Goal: Information Seeking & Learning: Learn about a topic

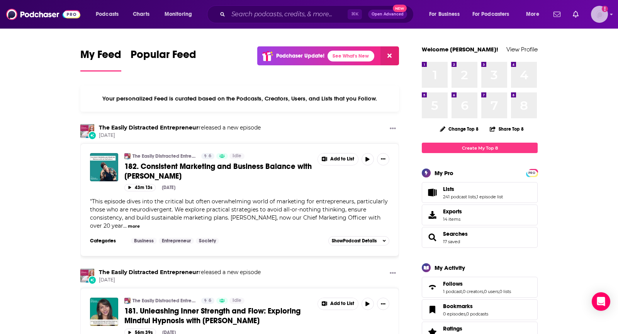
click at [593, 15] on img "Logged in as TeemsPR" at bounding box center [599, 14] width 17 height 17
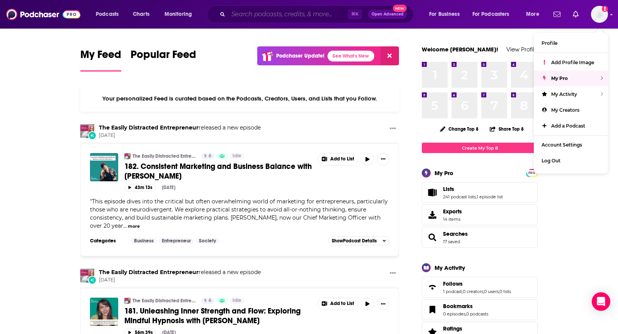
click at [302, 10] on input "Search podcasts, credits, & more..." at bounding box center [287, 14] width 119 height 12
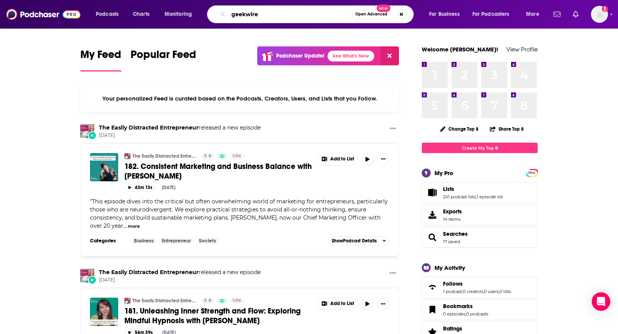
type input "geekwire"
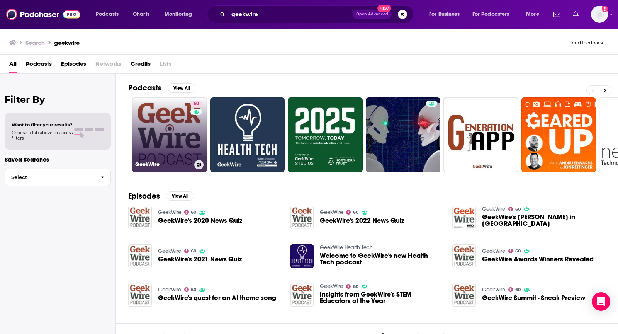
click at [170, 108] on link "60 GeekWire" at bounding box center [169, 134] width 75 height 75
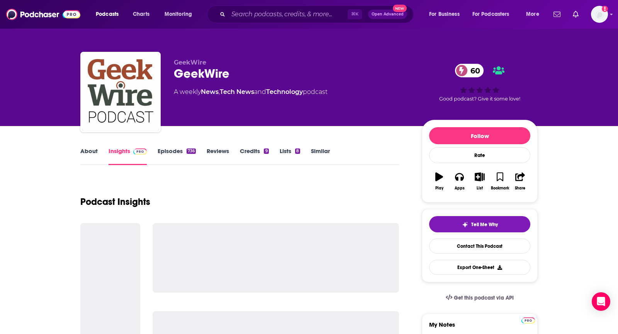
click at [80, 152] on link "About" at bounding box center [88, 156] width 17 height 18
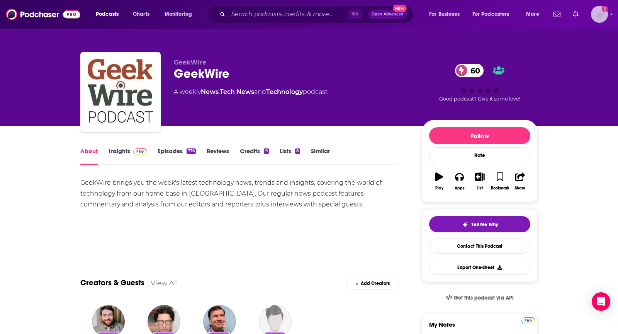
click at [591, 19] on div "Logged in as TeemsPR" at bounding box center [599, 14] width 17 height 17
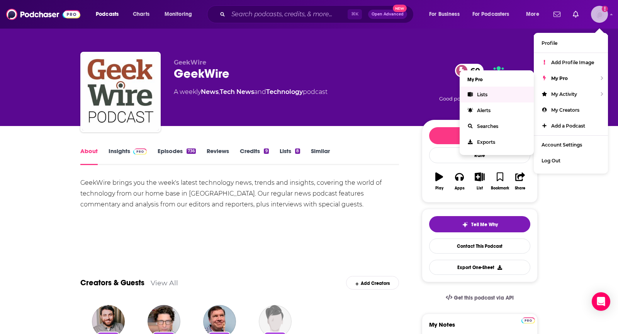
click at [483, 88] on link "Lists" at bounding box center [497, 95] width 74 height 16
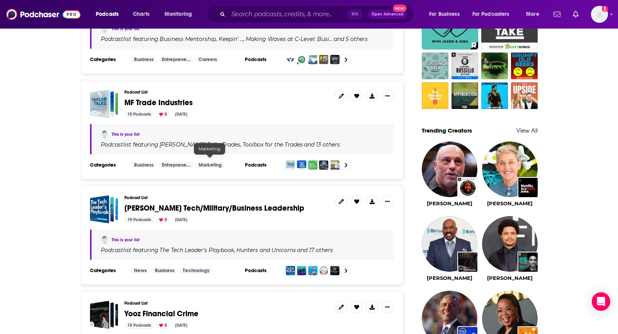
scroll to position [590, 0]
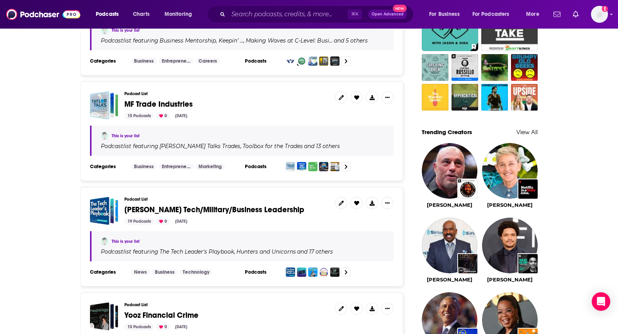
click at [221, 205] on span "Sam Goodner Tech/Military/Business Leadership" at bounding box center [214, 210] width 180 height 10
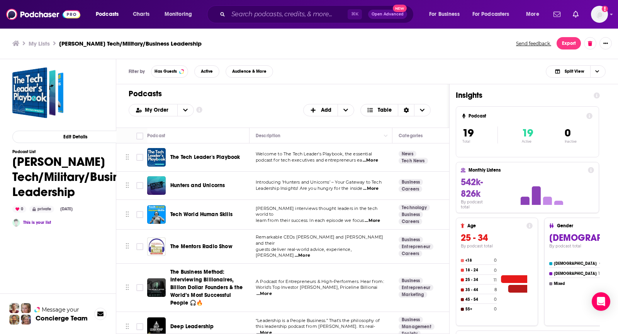
click at [297, 101] on div "Podcasts Add My Order Customize Your List Order Select the “My Order” sort and …" at bounding box center [282, 105] width 333 height 43
click at [257, 87] on div "Podcasts Add My Order Customize Your List Order Select the “My Order” sort and …" at bounding box center [282, 105] width 333 height 43
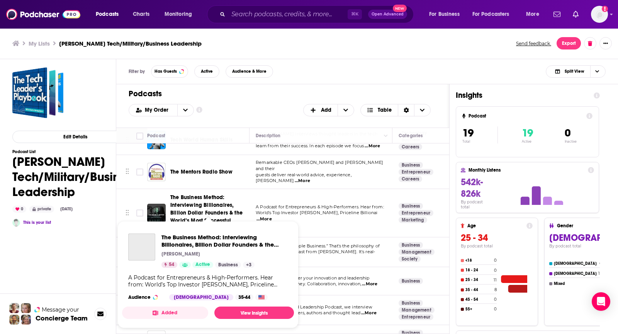
scroll to position [75, 0]
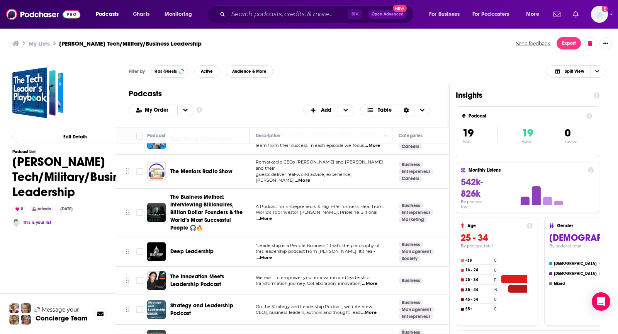
click at [345, 77] on div "Filter by Has Guests Active Audience & More Split View" at bounding box center [367, 71] width 502 height 25
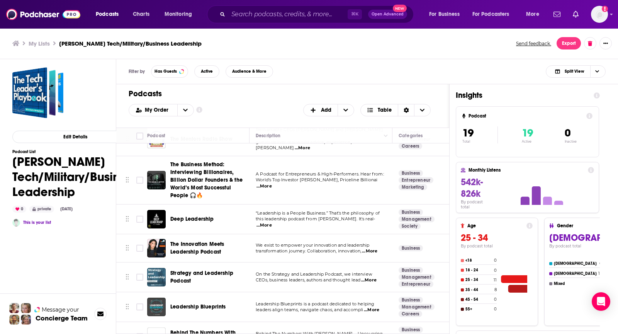
scroll to position [107, 0]
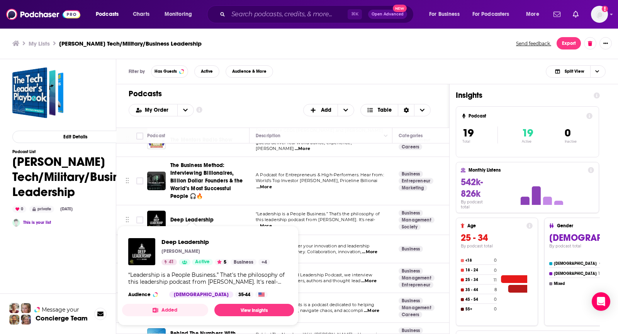
click at [286, 95] on h1 "Podcasts" at bounding box center [280, 94] width 302 height 10
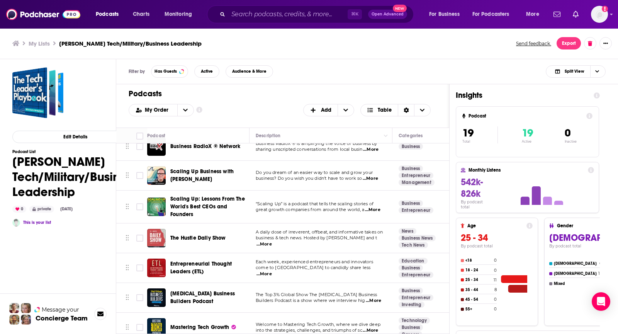
scroll to position [387, 0]
click at [222, 90] on h1 "Podcasts" at bounding box center [280, 94] width 302 height 10
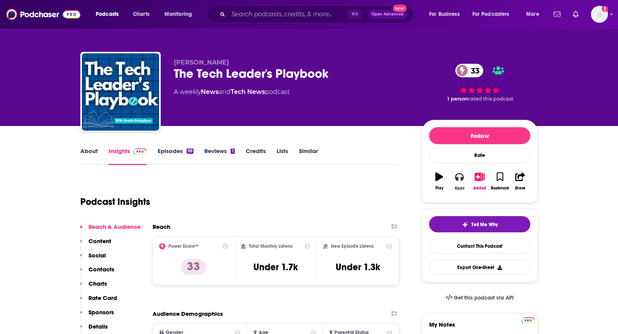
click at [460, 184] on button "Apps" at bounding box center [460, 181] width 20 height 28
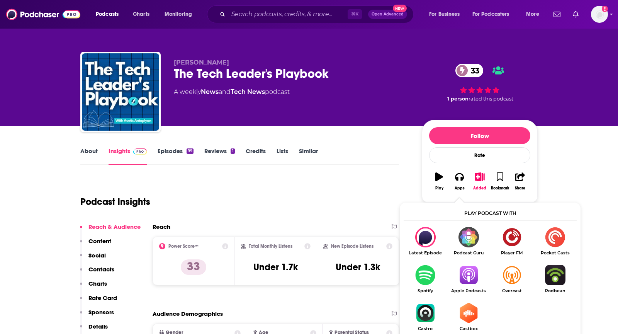
click at [461, 279] on img "Show Listen On dropdown" at bounding box center [468, 275] width 43 height 20
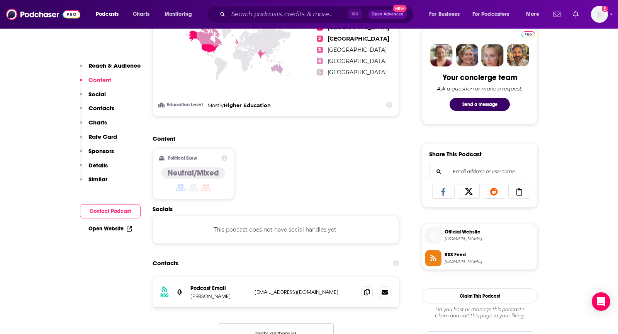
scroll to position [377, 0]
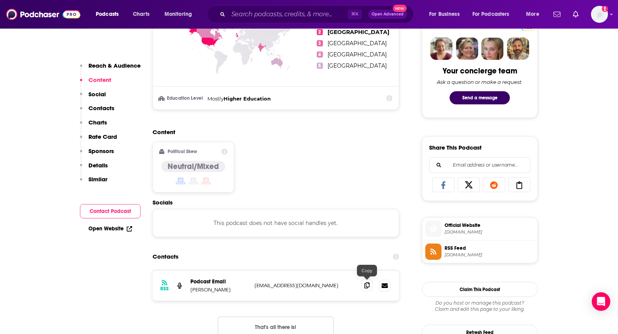
click at [364, 284] on span at bounding box center [367, 285] width 12 height 12
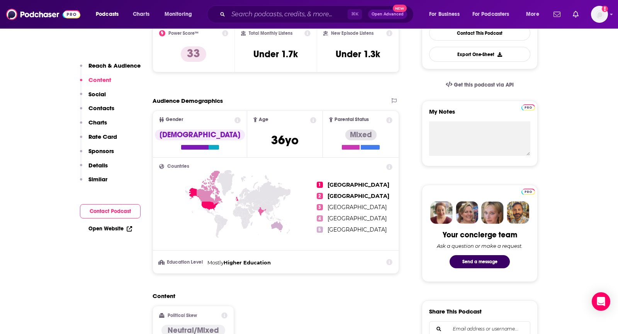
scroll to position [0, 0]
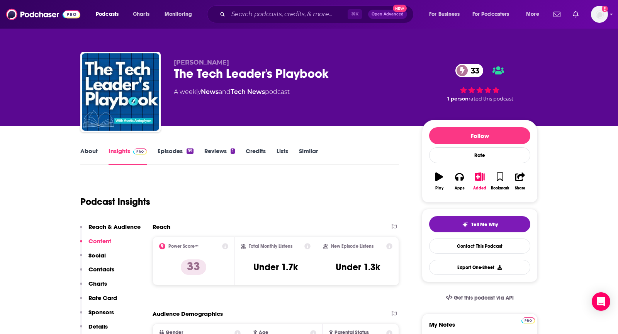
drag, startPoint x: 233, startPoint y: 65, endPoint x: 160, endPoint y: 65, distance: 73.4
click at [160, 65] on div "Avetis Antaplyan The Tech Leader's Playbook 33 A weekly News and Tech News podc…" at bounding box center [309, 93] width 458 height 83
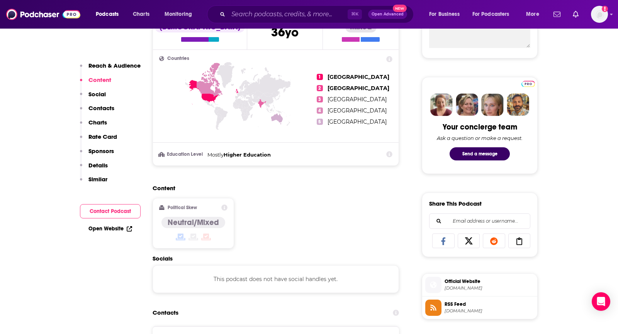
scroll to position [450, 0]
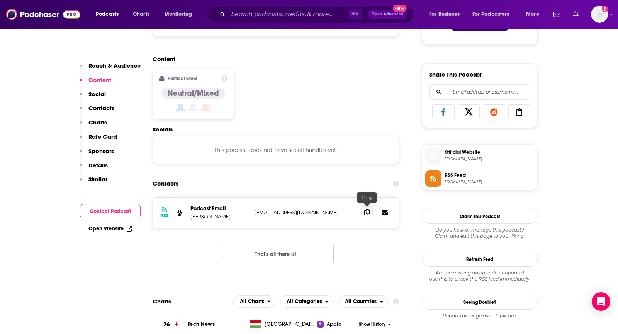
click at [371, 208] on span at bounding box center [367, 212] width 12 height 12
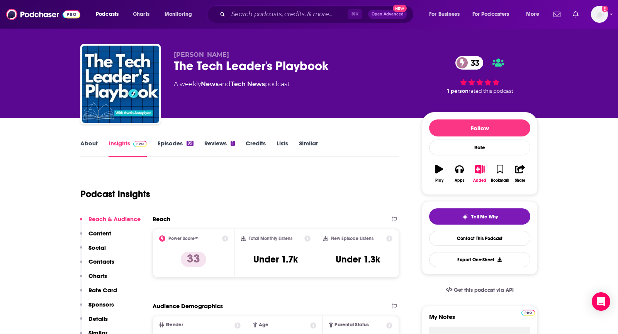
scroll to position [0, 0]
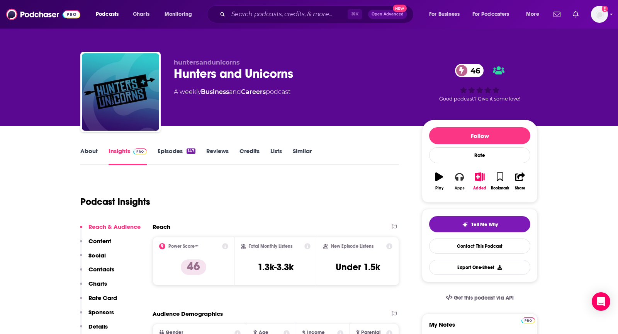
click at [453, 179] on button "Apps" at bounding box center [460, 181] width 20 height 28
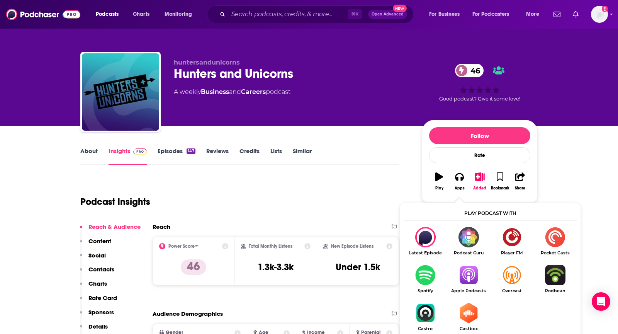
click at [463, 293] on span "Apple Podcasts" at bounding box center [468, 290] width 43 height 5
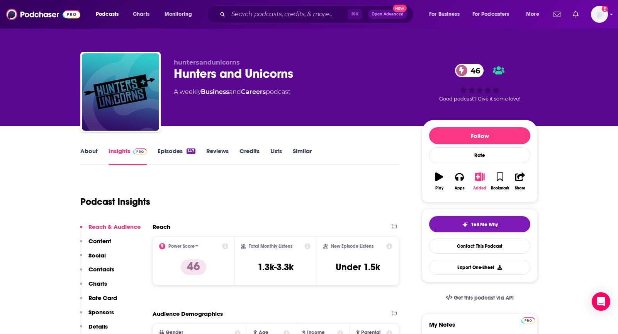
click at [480, 177] on icon "button" at bounding box center [480, 176] width 10 height 9
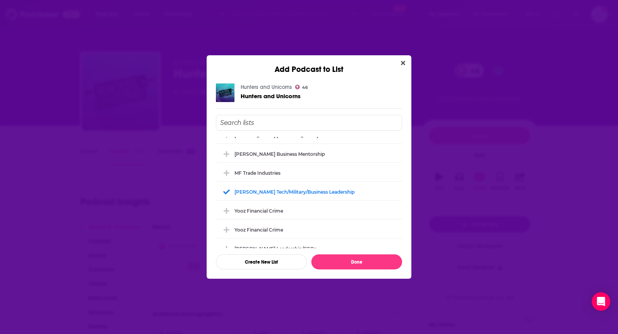
scroll to position [66, 0]
click at [229, 195] on icon "Add Podcast To List" at bounding box center [227, 192] width 6 height 7
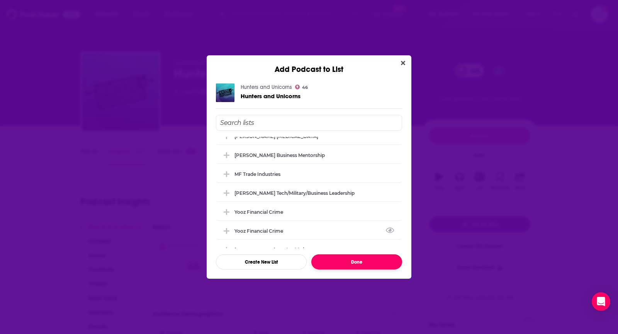
click at [366, 264] on button "Done" at bounding box center [357, 261] width 91 height 15
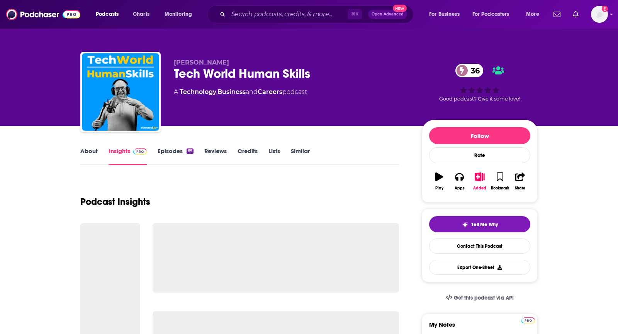
click at [93, 154] on link "About" at bounding box center [88, 156] width 17 height 18
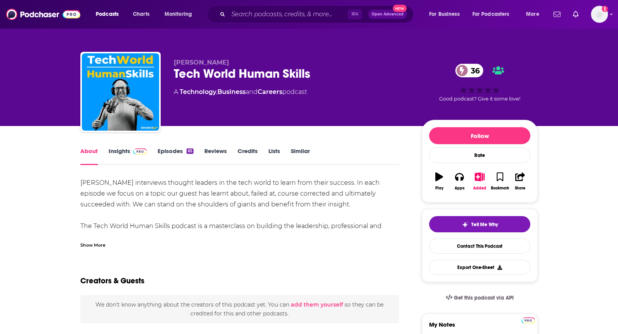
click at [90, 247] on div "Show More" at bounding box center [92, 244] width 25 height 7
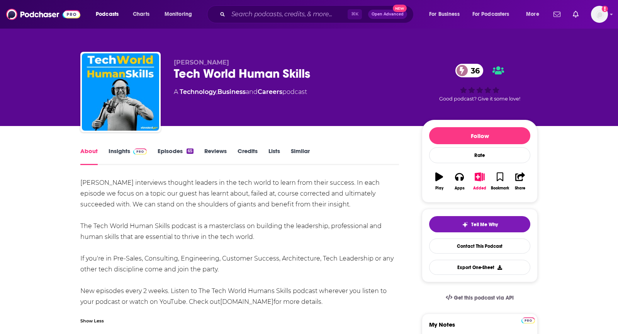
scroll to position [0, 0]
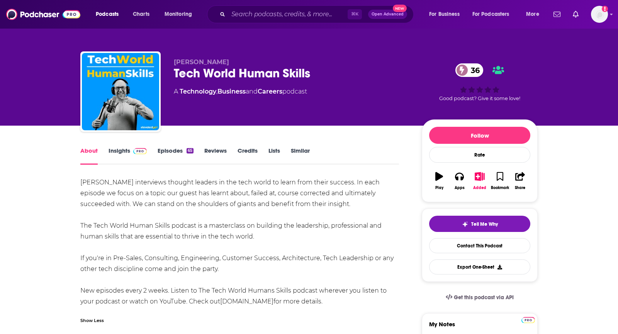
click at [129, 158] on link "Insights" at bounding box center [128, 156] width 38 height 18
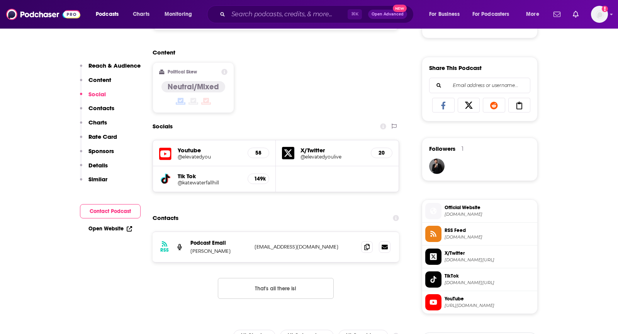
scroll to position [537, 0]
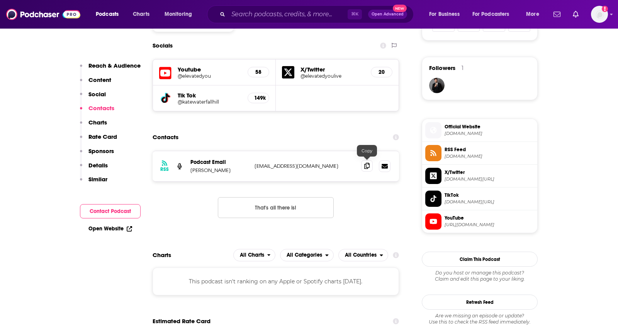
click at [364, 163] on icon at bounding box center [366, 166] width 5 height 6
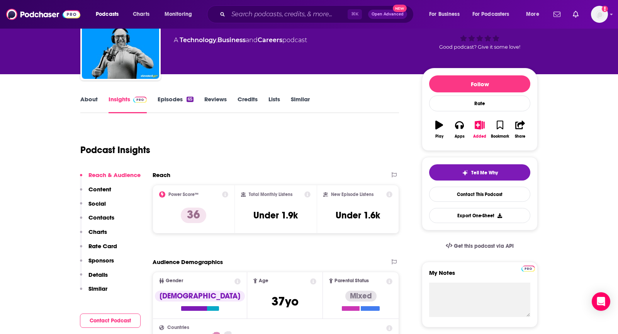
scroll to position [0, 0]
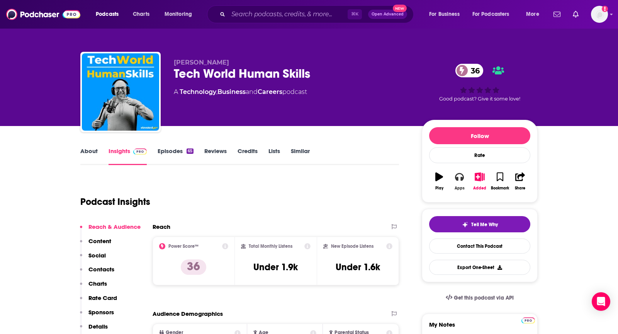
click at [458, 179] on icon "button" at bounding box center [459, 177] width 9 height 8
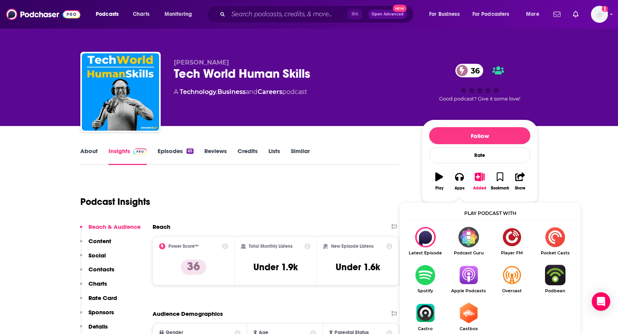
click at [467, 272] on img "Show Listen On dropdown" at bounding box center [468, 275] width 43 height 20
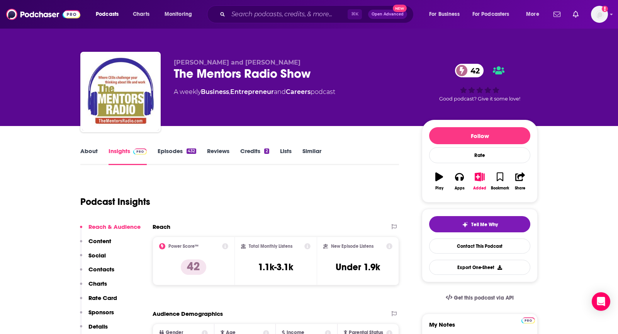
click at [81, 152] on link "About" at bounding box center [88, 156] width 17 height 18
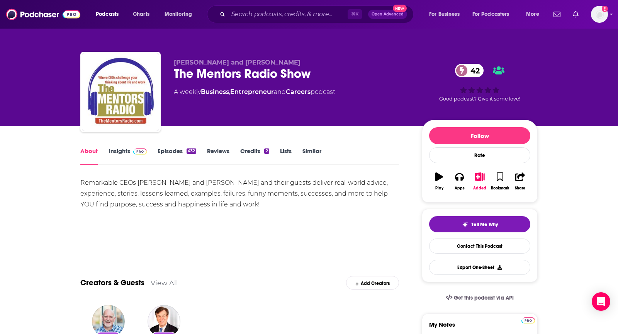
click at [128, 152] on link "Insights" at bounding box center [128, 156] width 38 height 18
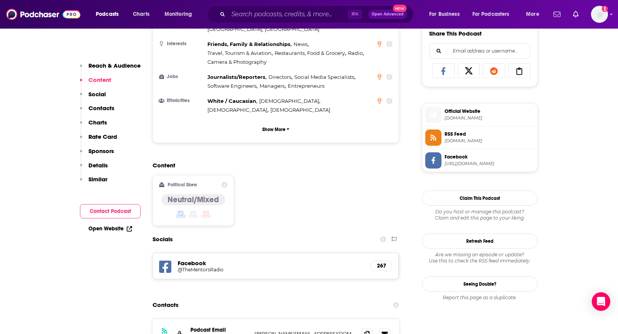
scroll to position [504, 0]
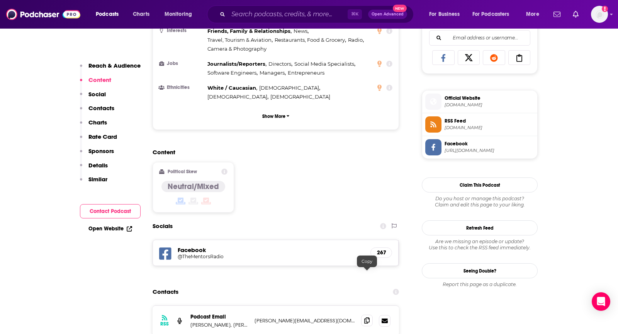
click at [366, 317] on icon at bounding box center [366, 320] width 5 height 6
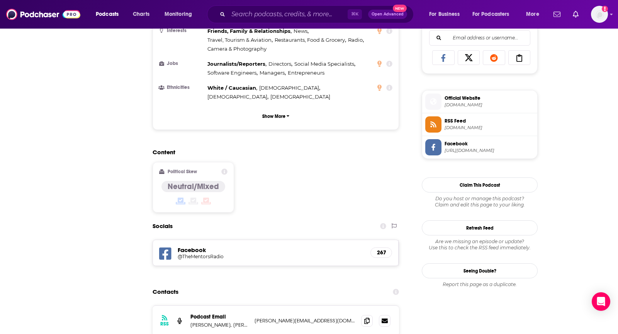
scroll to position [0, 0]
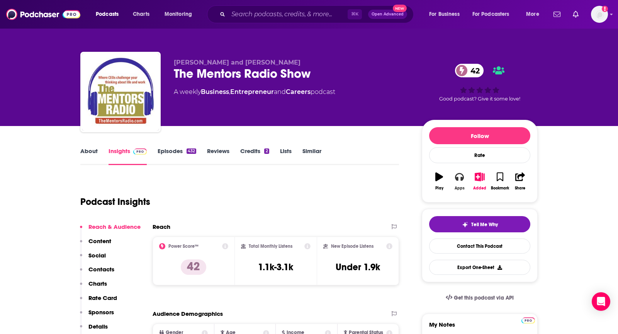
click at [461, 179] on icon "button" at bounding box center [459, 177] width 9 height 8
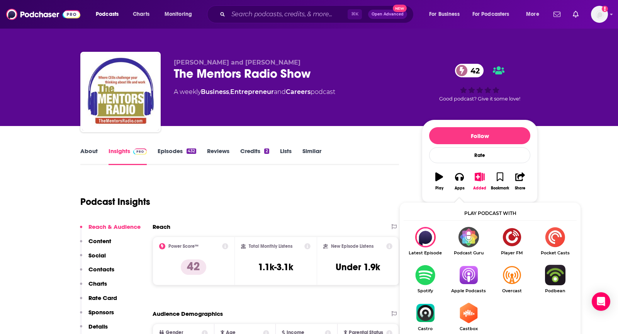
click at [470, 269] on img "Show Listen On dropdown" at bounding box center [468, 275] width 43 height 20
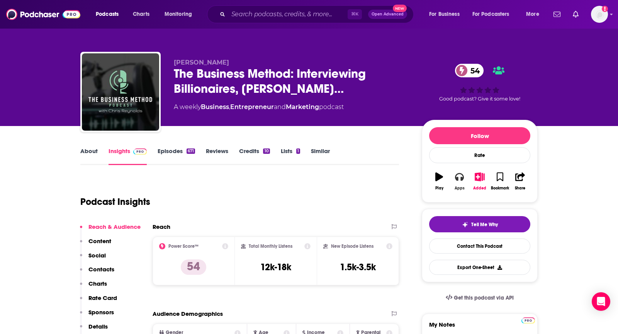
click at [460, 177] on icon "button" at bounding box center [459, 176] width 9 height 9
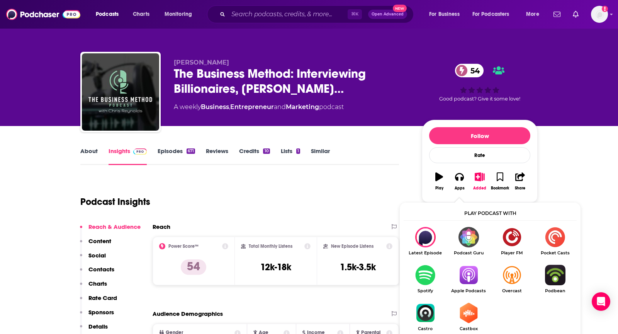
click at [476, 276] on img "Show Listen On dropdown" at bounding box center [468, 275] width 43 height 20
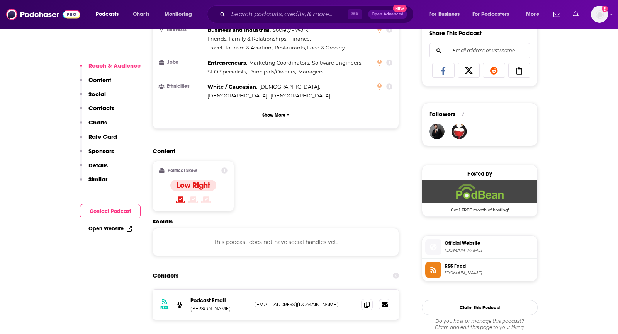
scroll to position [501, 0]
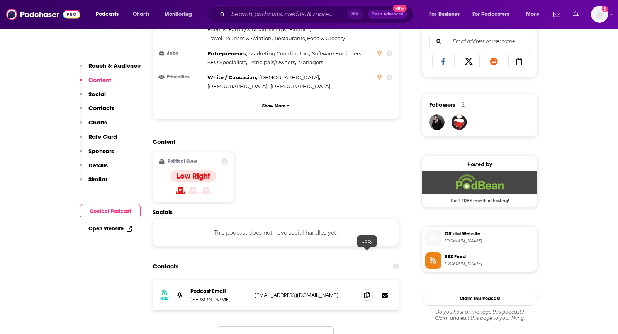
click at [366, 292] on icon at bounding box center [366, 295] width 5 height 6
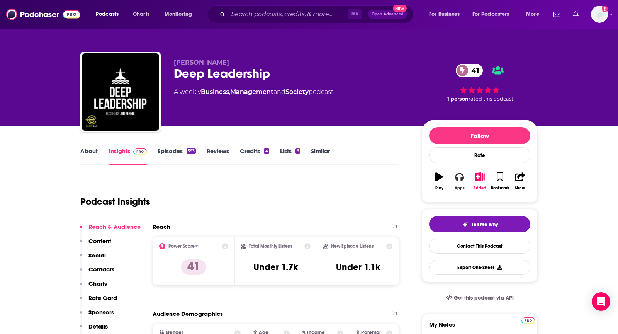
click at [456, 177] on icon "button" at bounding box center [459, 177] width 9 height 8
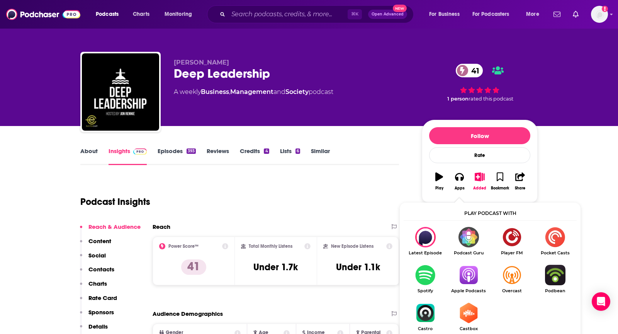
click at [464, 275] on img "Show Listen On dropdown" at bounding box center [468, 275] width 43 height 20
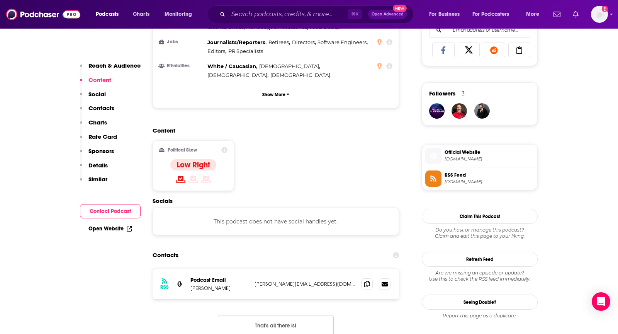
scroll to position [521, 0]
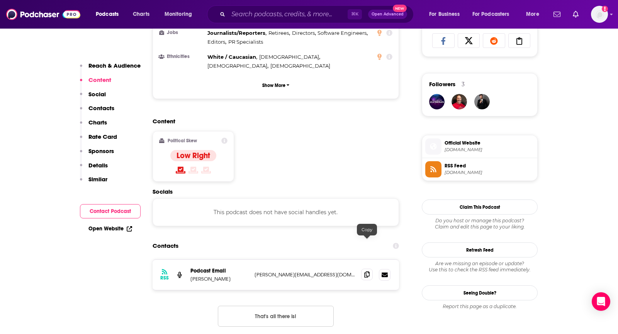
click at [371, 269] on span at bounding box center [367, 275] width 12 height 12
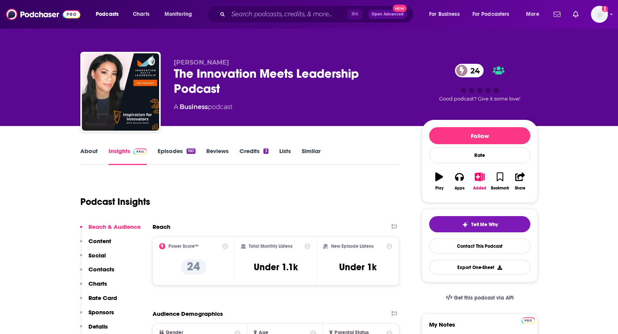
click at [84, 161] on link "About" at bounding box center [88, 156] width 17 height 18
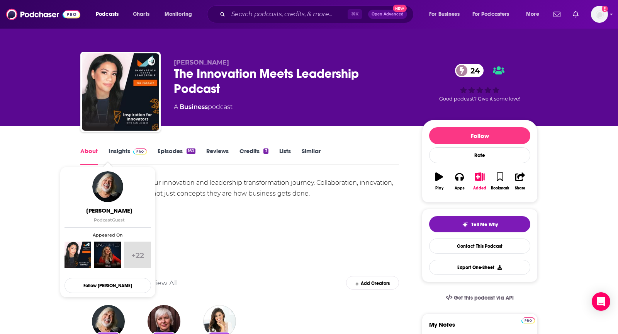
click at [121, 153] on link "Insights" at bounding box center [128, 156] width 38 height 18
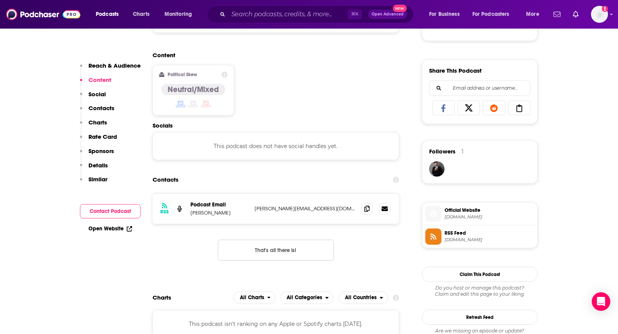
scroll to position [518, 0]
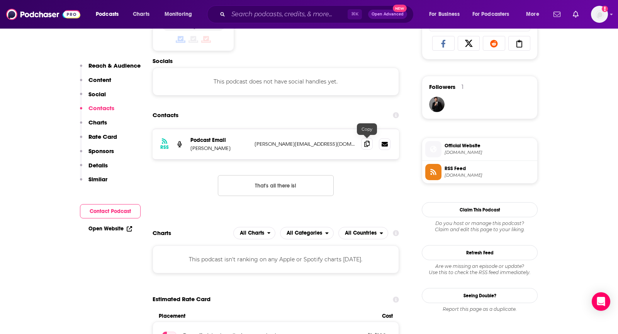
click at [366, 142] on icon at bounding box center [366, 144] width 5 height 6
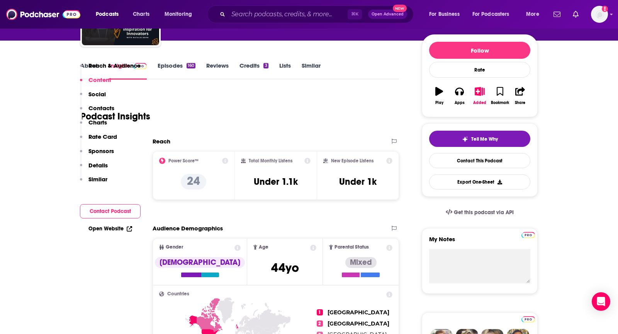
scroll to position [0, 0]
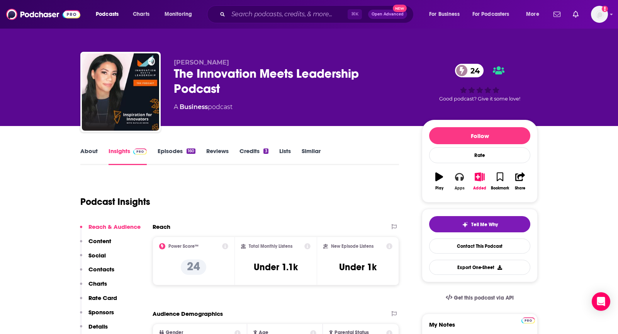
click at [465, 174] on button "Apps" at bounding box center [460, 181] width 20 height 28
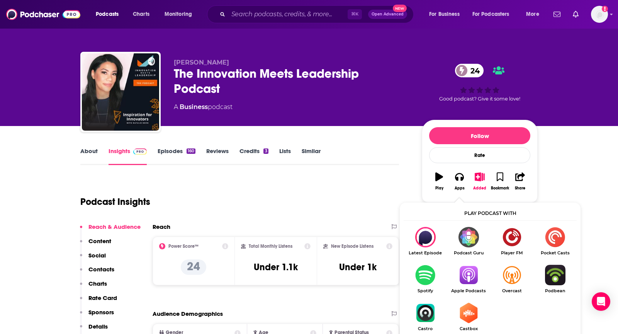
click at [470, 278] on img "Show Listen On dropdown" at bounding box center [468, 275] width 43 height 20
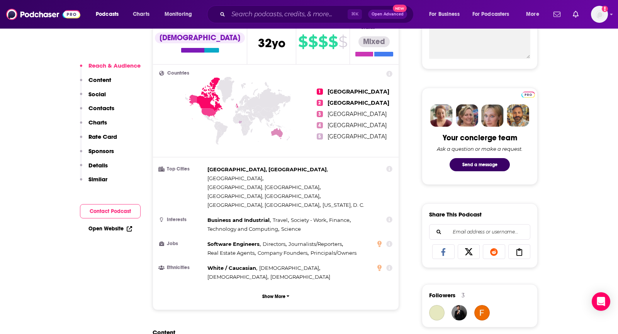
scroll to position [521, 0]
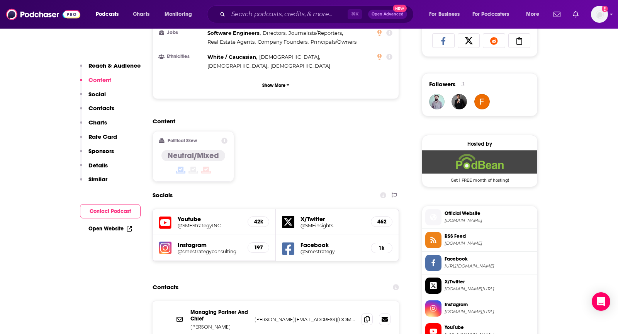
click at [360, 301] on div "Managing Partner And Chief Anthony Taylor anthony@smestrategy.net anthony@smest…" at bounding box center [276, 319] width 247 height 37
click at [366, 316] on icon at bounding box center [366, 319] width 5 height 6
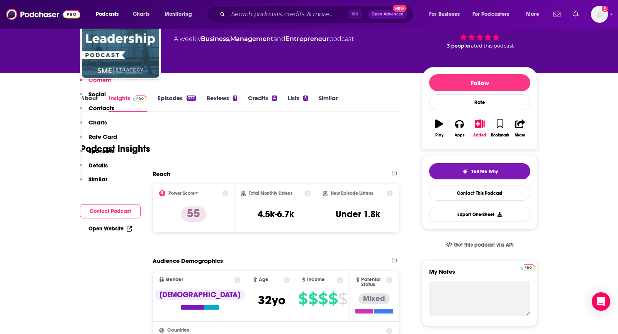
scroll to position [0, 0]
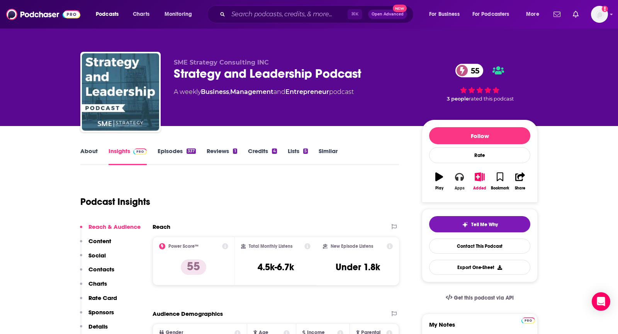
click at [460, 177] on icon "button" at bounding box center [459, 176] width 9 height 9
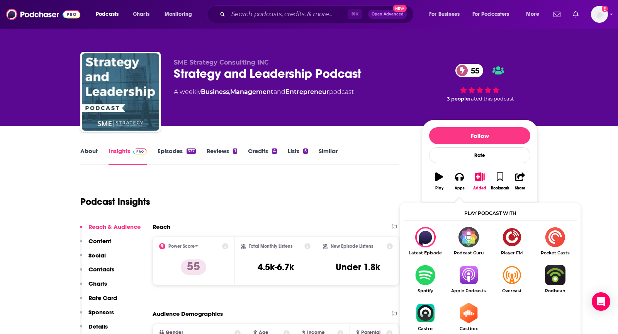
click at [470, 270] on img "Show Listen On dropdown" at bounding box center [468, 275] width 43 height 20
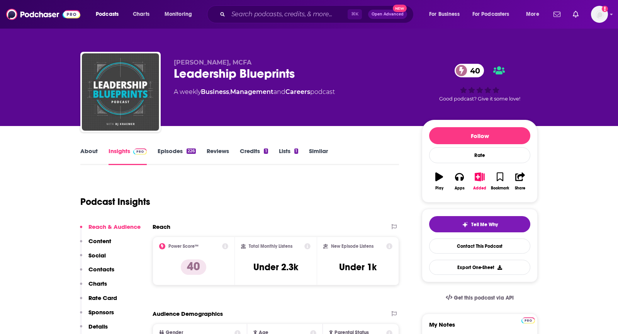
click at [95, 151] on link "About" at bounding box center [88, 156] width 17 height 18
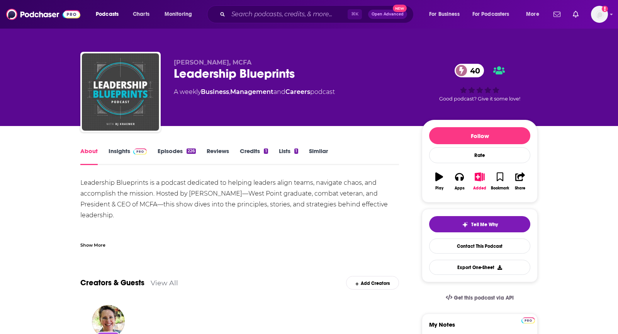
scroll to position [1, 0]
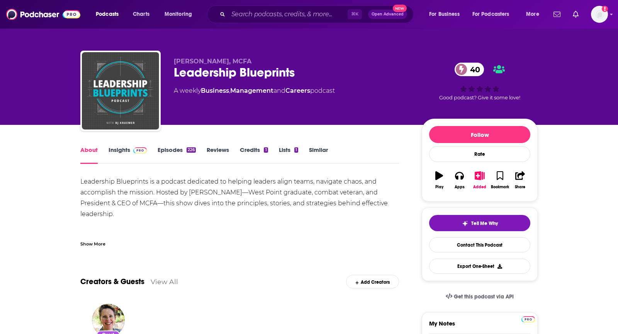
click at [82, 245] on div "Show More" at bounding box center [92, 243] width 25 height 7
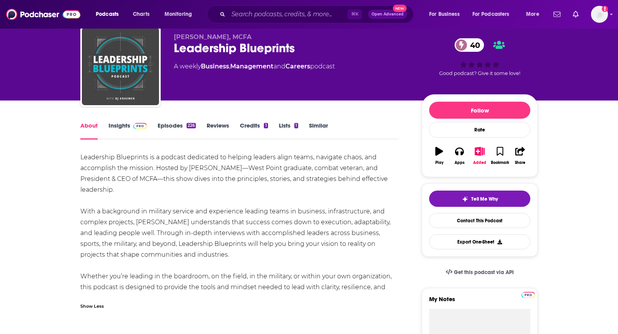
scroll to position [33, 0]
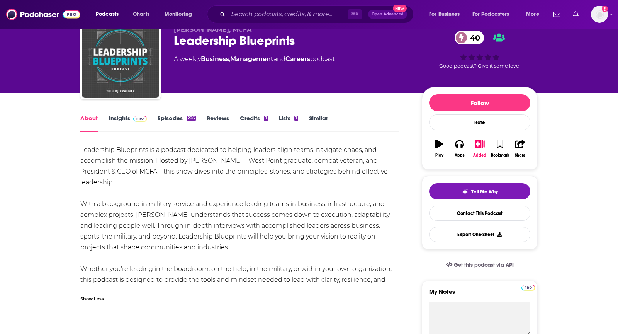
click at [138, 121] on img at bounding box center [140, 119] width 14 height 6
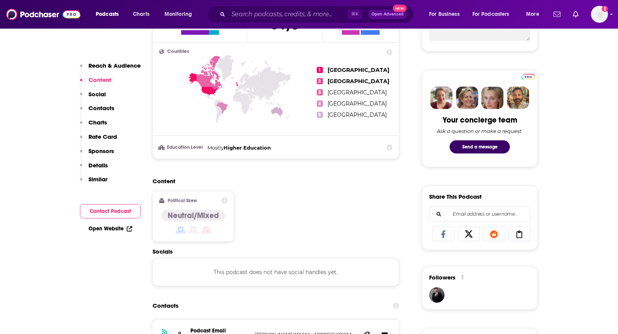
scroll to position [448, 0]
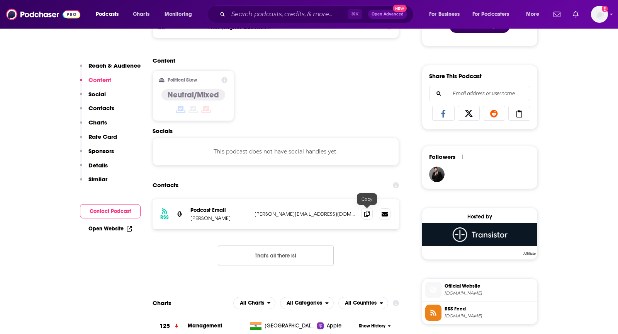
click at [369, 212] on icon at bounding box center [366, 214] width 5 height 6
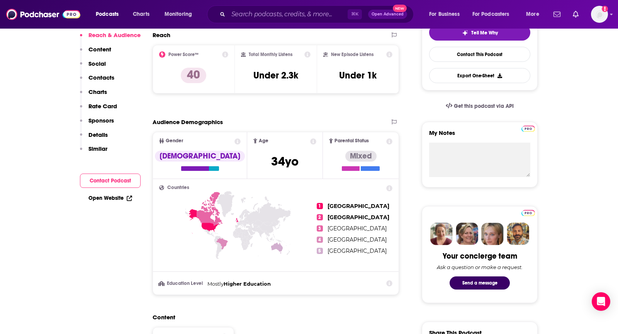
scroll to position [104, 0]
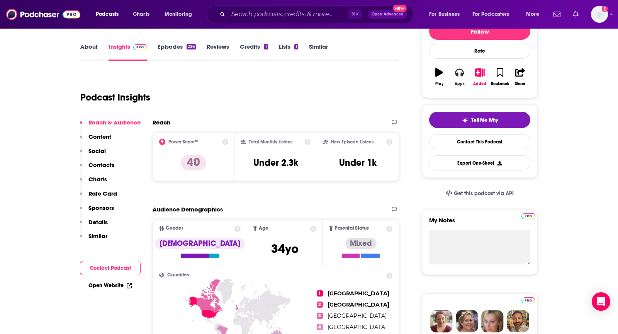
click at [454, 77] on button "Apps" at bounding box center [460, 77] width 20 height 28
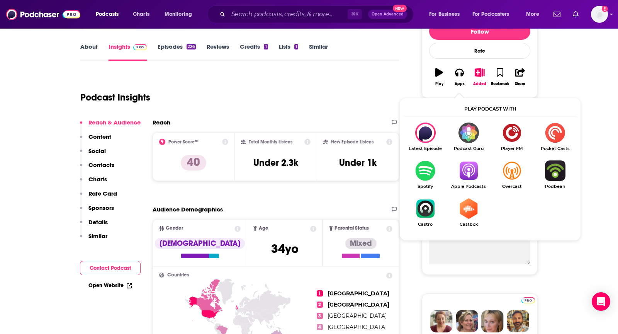
click at [467, 178] on img "Show Listen On dropdown" at bounding box center [468, 170] width 43 height 20
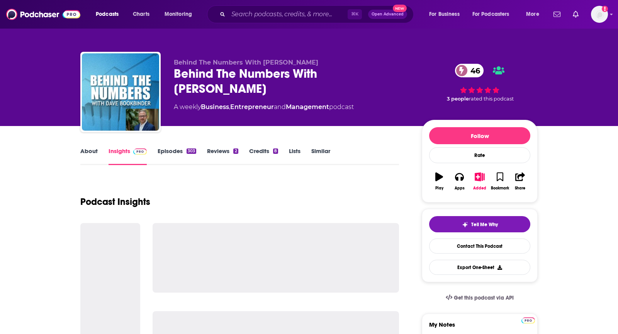
click at [89, 151] on link "About" at bounding box center [88, 156] width 17 height 18
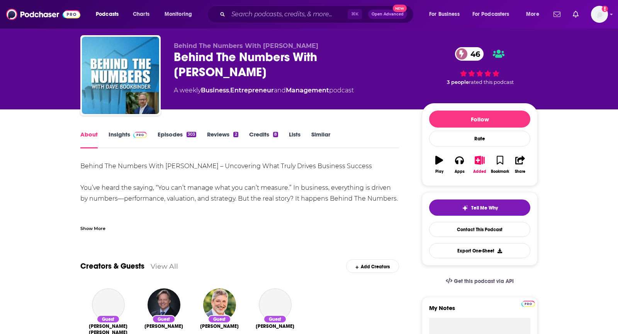
scroll to position [17, 0]
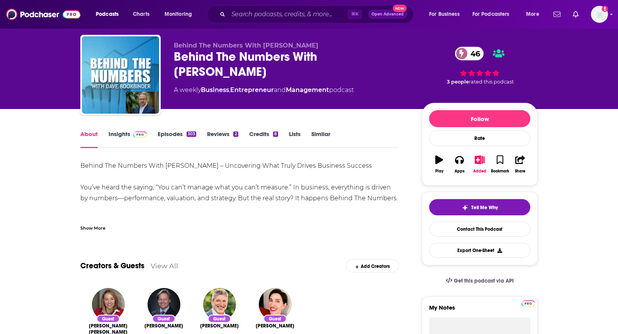
click at [93, 225] on div "Show More" at bounding box center [92, 227] width 25 height 7
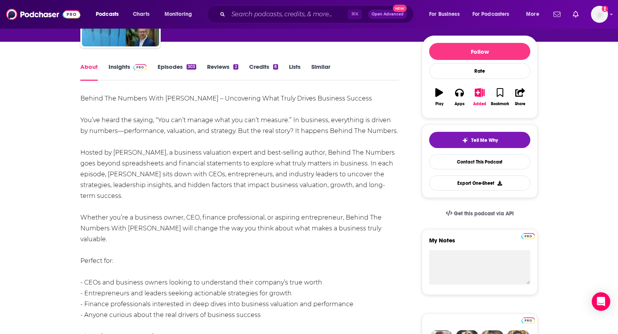
scroll to position [0, 0]
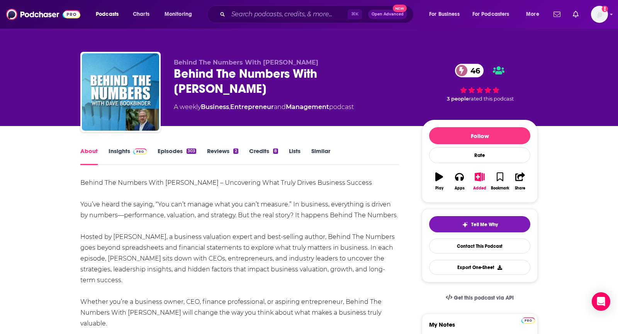
click at [125, 152] on link "Insights" at bounding box center [128, 156] width 38 height 18
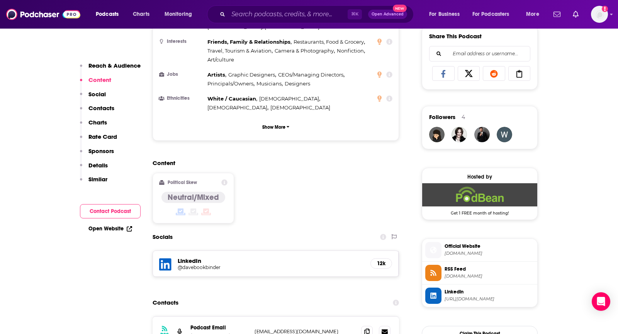
scroll to position [493, 0]
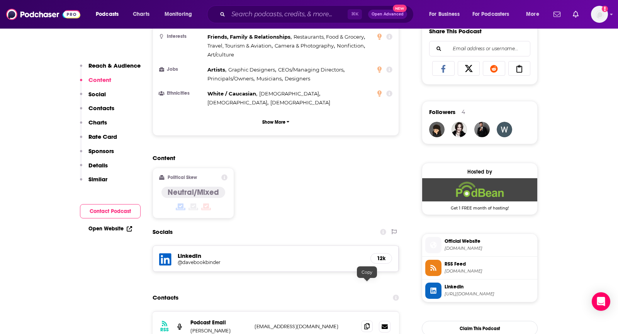
click at [370, 320] on span at bounding box center [367, 326] width 12 height 12
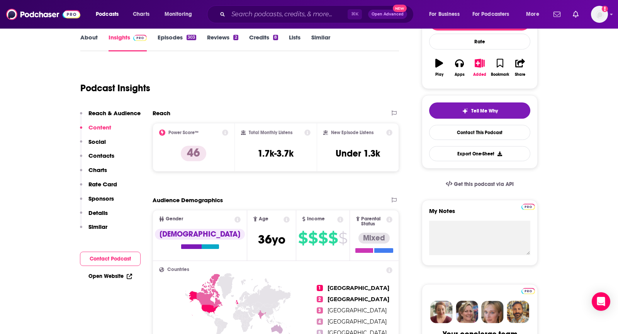
scroll to position [84, 0]
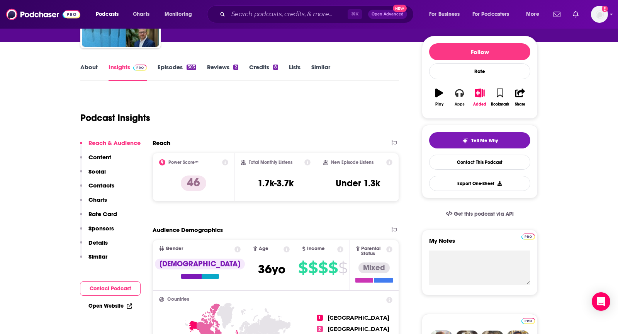
click at [453, 100] on button "Apps" at bounding box center [460, 97] width 20 height 28
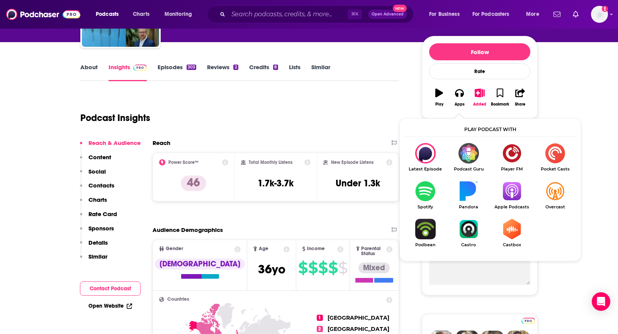
click at [509, 190] on img "Show Listen On dropdown" at bounding box center [511, 191] width 43 height 20
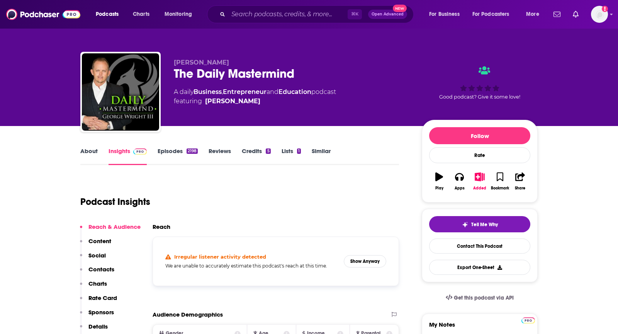
click at [90, 157] on link "About" at bounding box center [88, 156] width 17 height 18
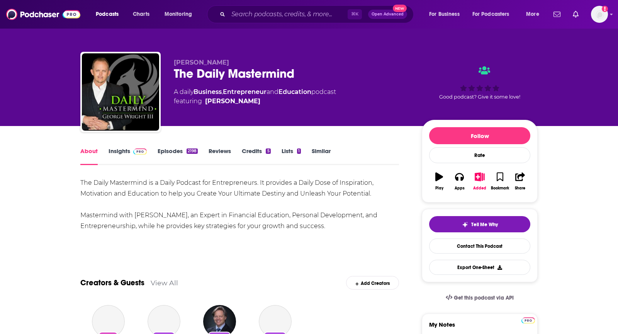
click at [113, 157] on link "Insights" at bounding box center [128, 156] width 38 height 18
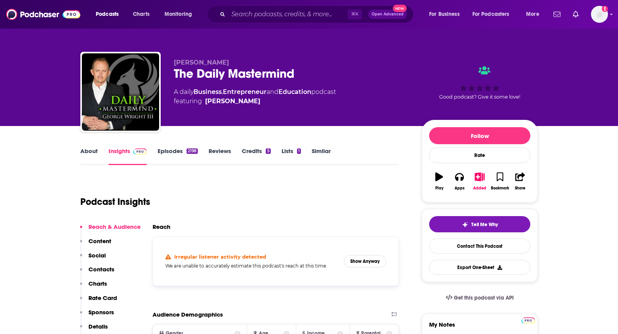
click at [359, 254] on div "Irregular listener activity detected We are unable to accurately estimate this …" at bounding box center [275, 261] width 233 height 36
click at [362, 267] on button "Show Anyway" at bounding box center [365, 261] width 43 height 12
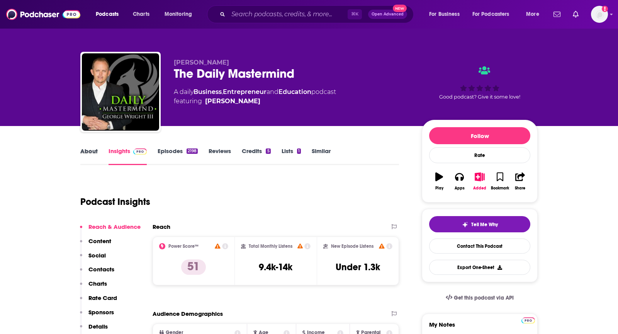
click at [98, 147] on div "About" at bounding box center [94, 156] width 28 height 18
click at [92, 149] on link "About" at bounding box center [88, 156] width 17 height 18
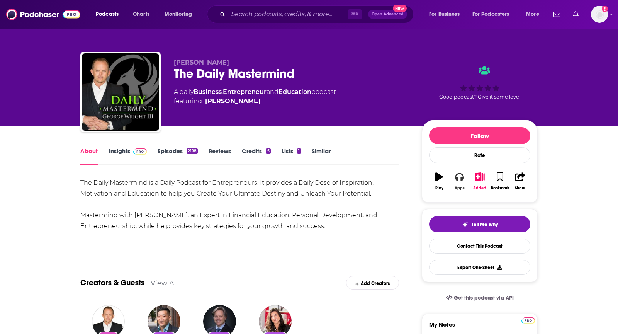
click at [460, 174] on icon "button" at bounding box center [459, 176] width 9 height 9
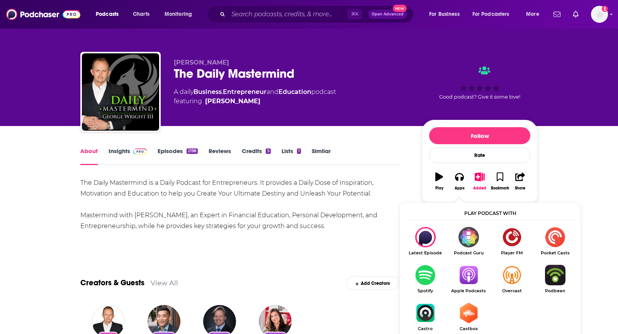
click at [463, 269] on img "Show Listen On dropdown" at bounding box center [468, 275] width 43 height 20
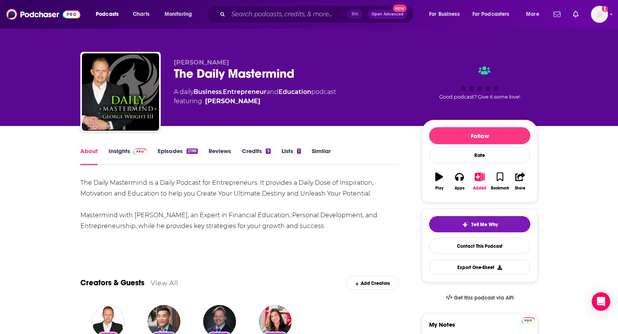
click at [113, 148] on link "Insights" at bounding box center [128, 156] width 38 height 18
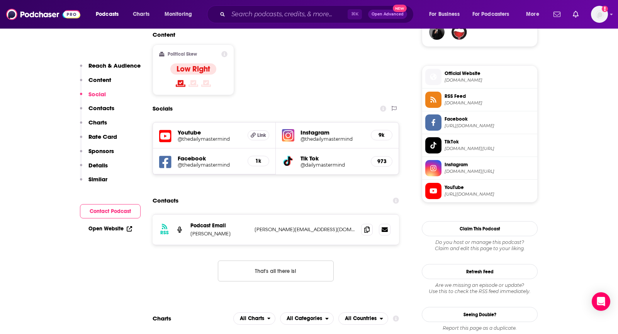
scroll to position [605, 0]
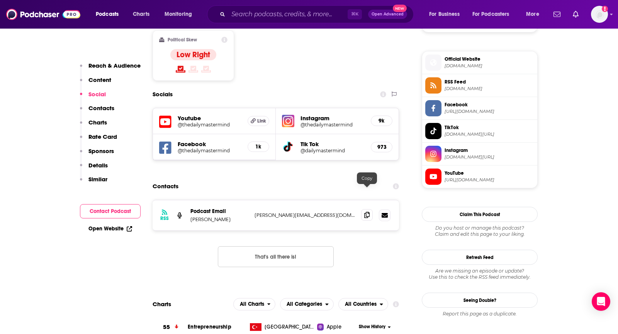
click at [366, 212] on icon at bounding box center [366, 215] width 5 height 6
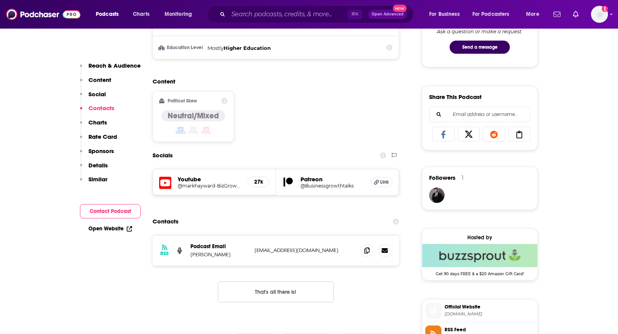
scroll to position [621, 0]
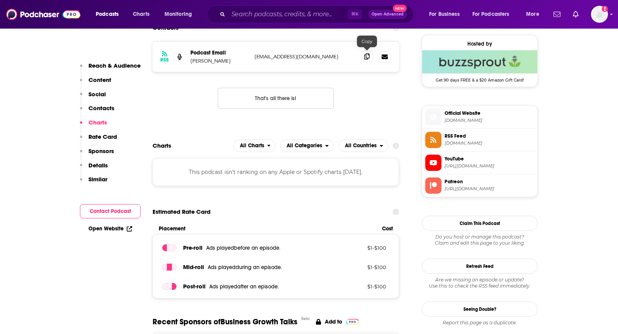
click at [366, 54] on icon at bounding box center [366, 56] width 5 height 6
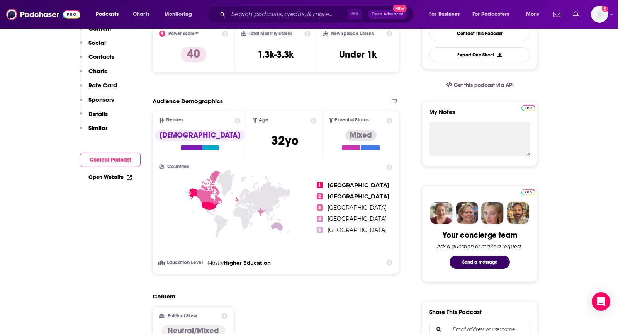
scroll to position [0, 0]
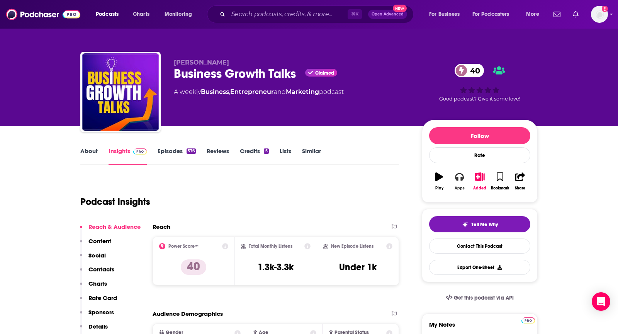
click at [460, 189] on div "Apps" at bounding box center [460, 188] width 10 height 5
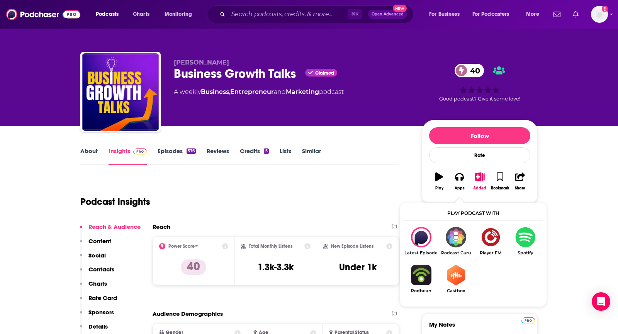
click at [531, 238] on img "Show Listen On dropdown" at bounding box center [525, 237] width 35 height 20
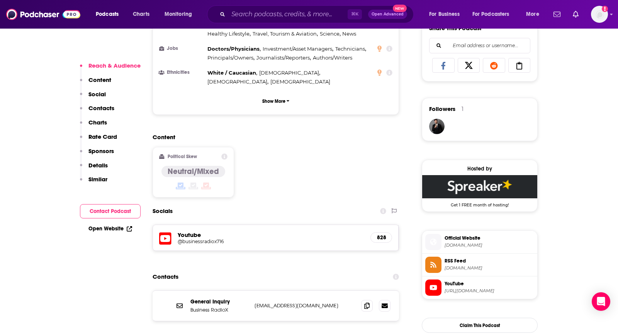
scroll to position [513, 0]
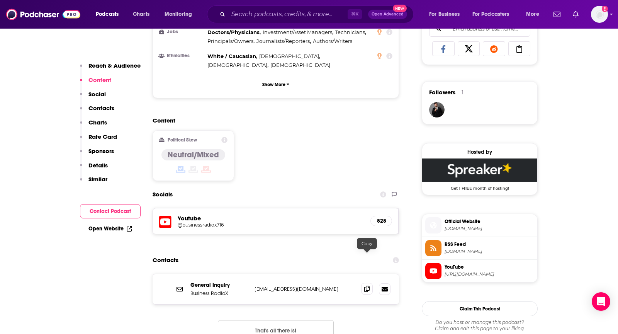
click at [369, 283] on span at bounding box center [367, 289] width 12 height 12
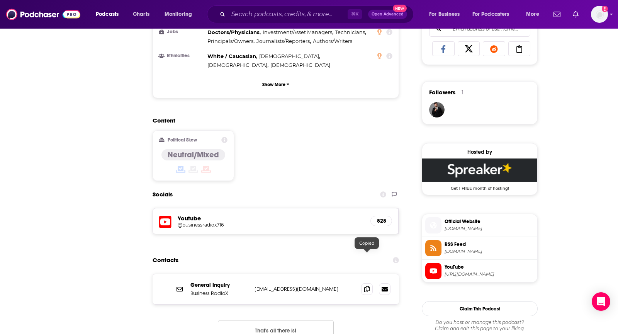
scroll to position [0, 0]
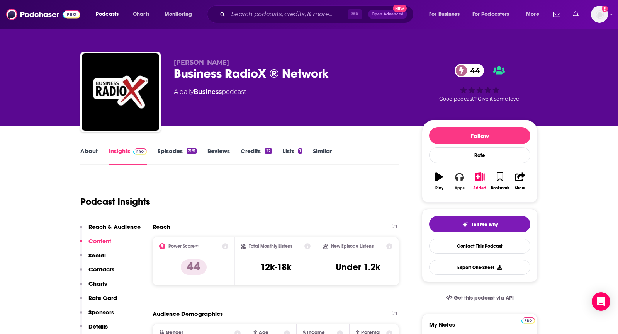
click at [457, 174] on icon "button" at bounding box center [459, 177] width 9 height 8
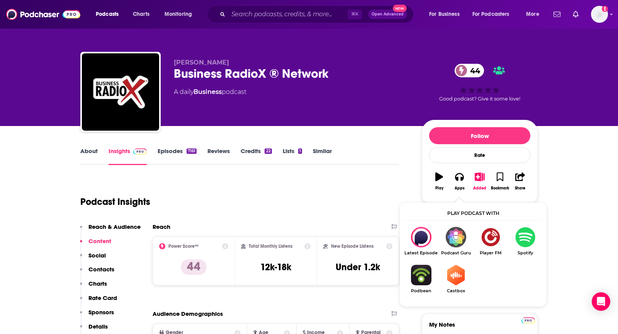
click at [524, 236] on img "Show Listen On dropdown" at bounding box center [525, 237] width 35 height 20
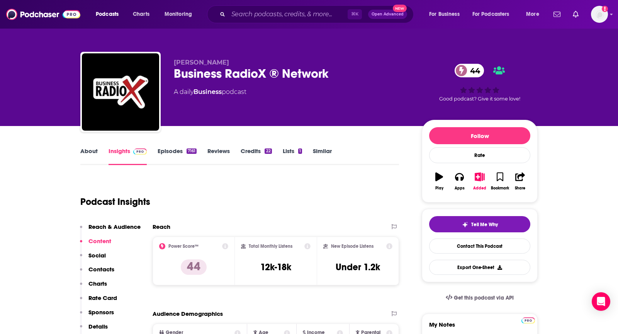
click at [82, 150] on link "About" at bounding box center [88, 156] width 17 height 18
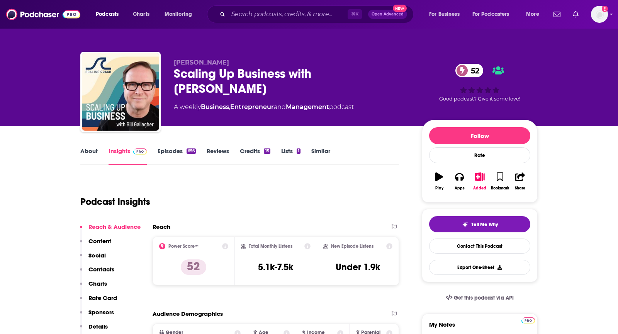
click at [89, 155] on link "About" at bounding box center [88, 156] width 17 height 18
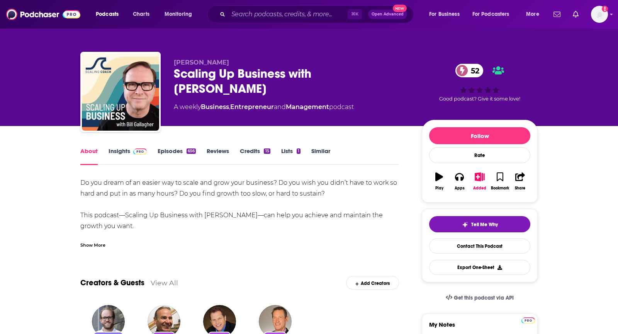
scroll to position [9, 0]
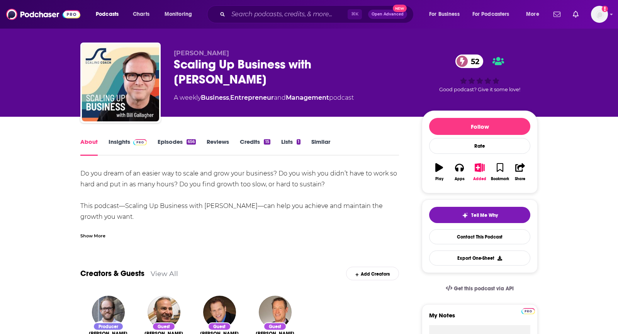
click at [90, 238] on div "Show More" at bounding box center [92, 235] width 25 height 7
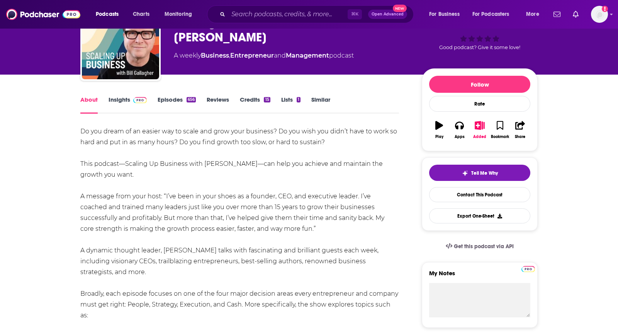
scroll to position [51, 0]
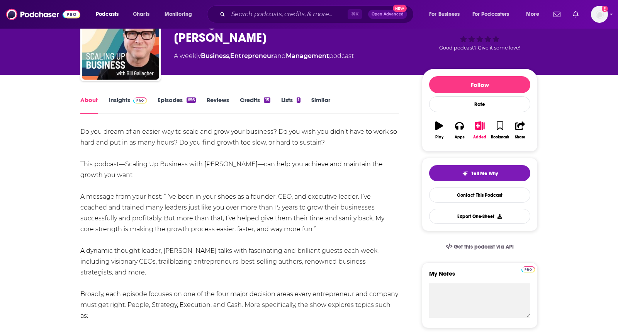
click at [129, 103] on link "Insights" at bounding box center [128, 105] width 38 height 18
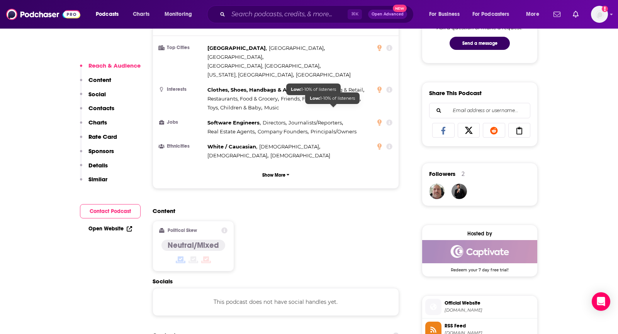
scroll to position [444, 0]
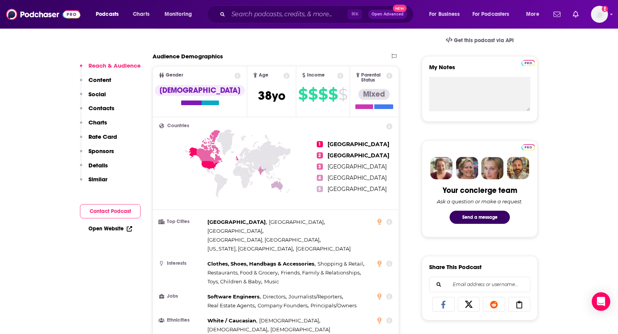
scroll to position [0, 0]
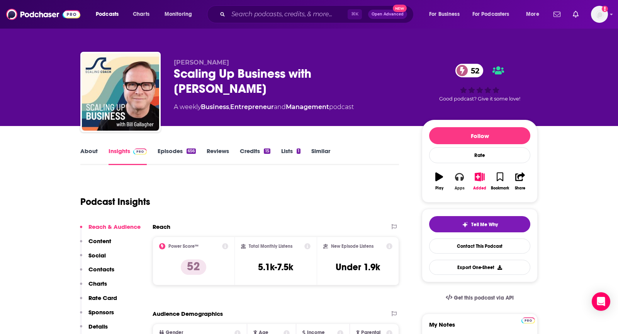
click at [460, 179] on icon "button" at bounding box center [459, 176] width 9 height 9
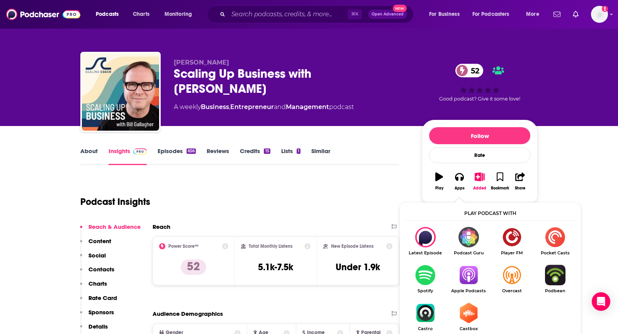
click at [469, 277] on img "Show Listen On dropdown" at bounding box center [468, 275] width 43 height 20
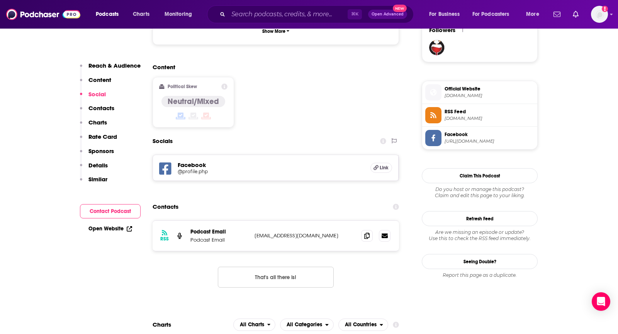
scroll to position [584, 0]
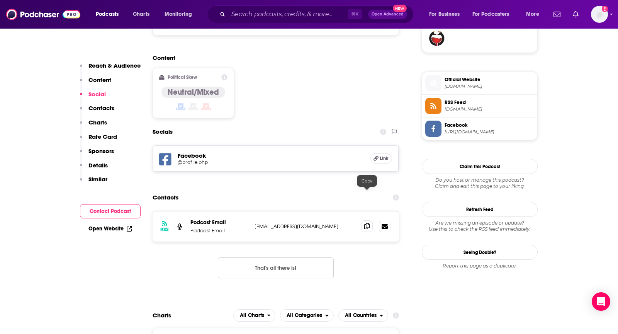
click at [361, 220] on span at bounding box center [367, 226] width 12 height 12
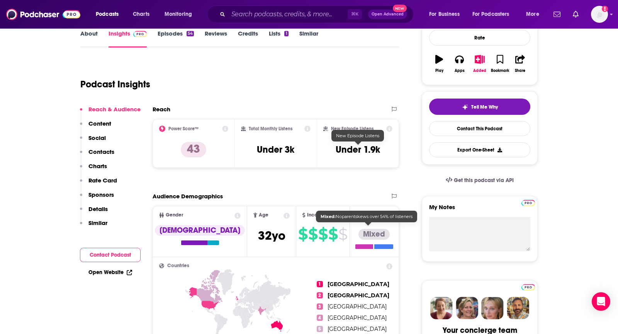
scroll to position [0, 0]
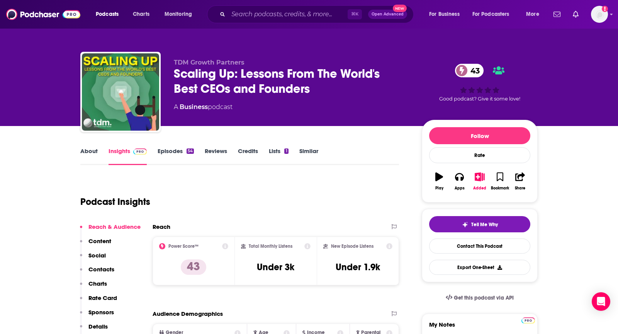
click at [91, 153] on link "About" at bounding box center [88, 156] width 17 height 18
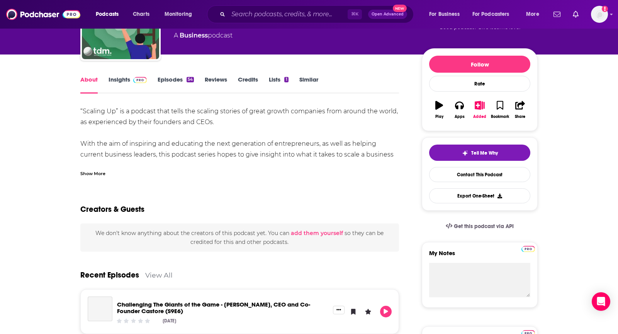
scroll to position [75, 0]
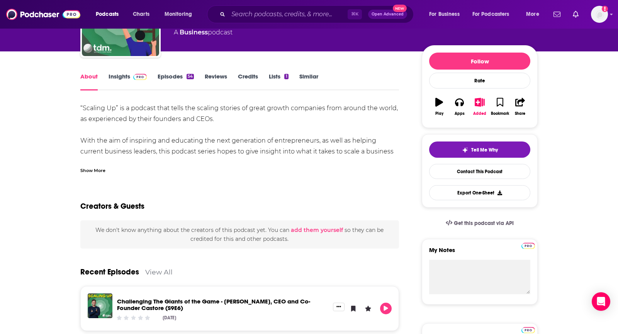
click at [104, 169] on div "Show More" at bounding box center [92, 169] width 25 height 7
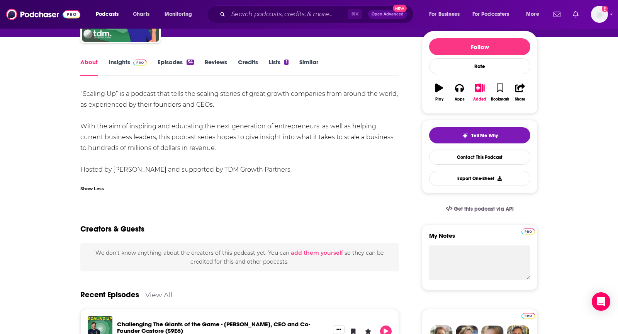
scroll to position [7, 0]
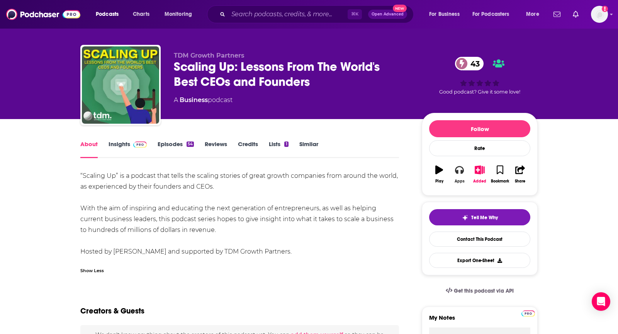
click at [458, 175] on button "Apps" at bounding box center [460, 174] width 20 height 28
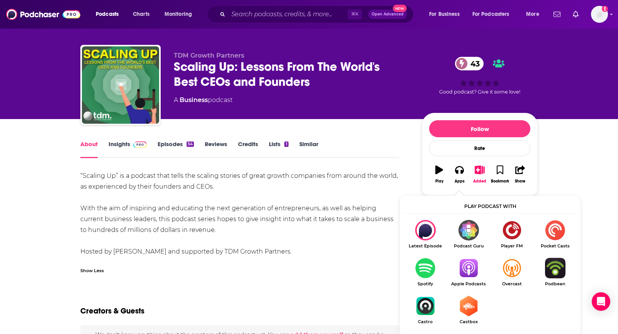
click at [469, 266] on img "Show Listen On dropdown" at bounding box center [468, 268] width 43 height 20
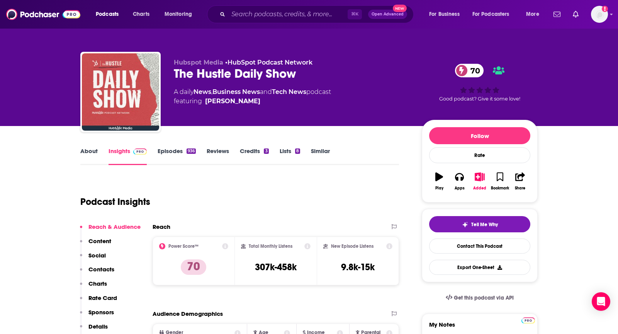
click at [95, 155] on link "About" at bounding box center [88, 156] width 17 height 18
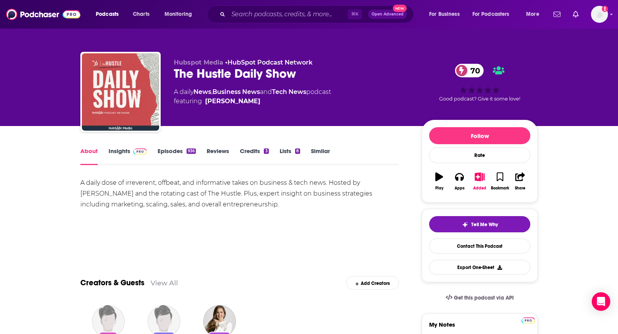
click at [115, 154] on link "Insights" at bounding box center [128, 156] width 38 height 18
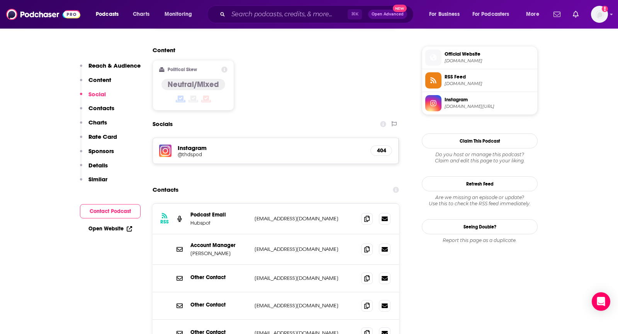
scroll to position [613, 0]
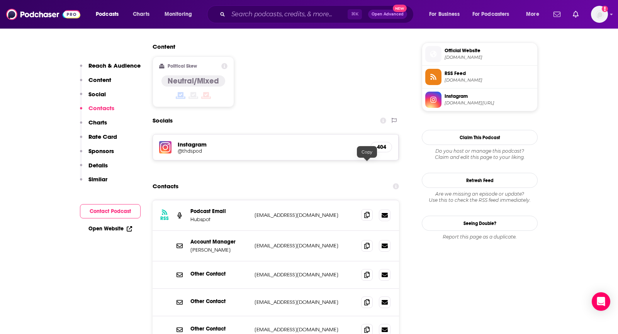
click at [367, 212] on icon at bounding box center [366, 215] width 5 height 6
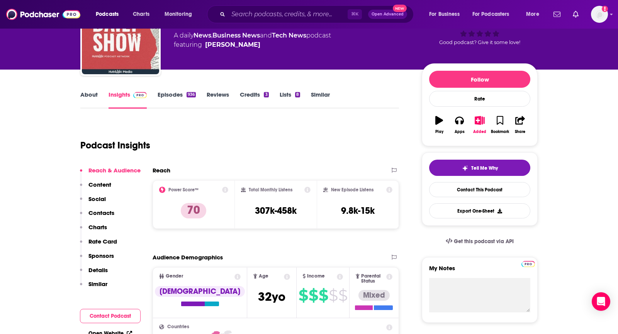
scroll to position [10, 0]
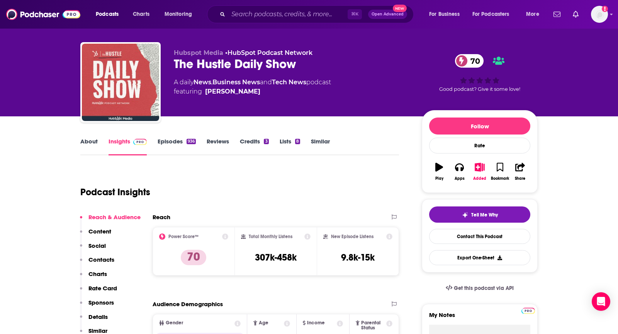
click at [92, 147] on link "About" at bounding box center [88, 147] width 17 height 18
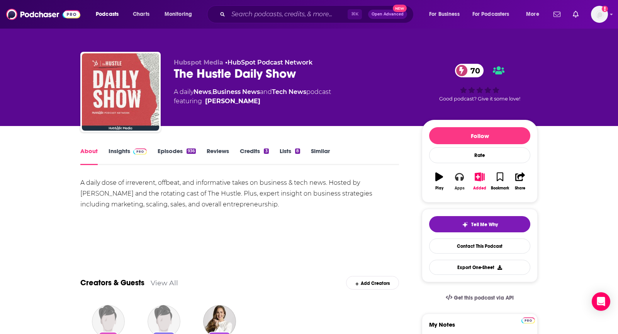
click at [455, 181] on button "Apps" at bounding box center [460, 181] width 20 height 28
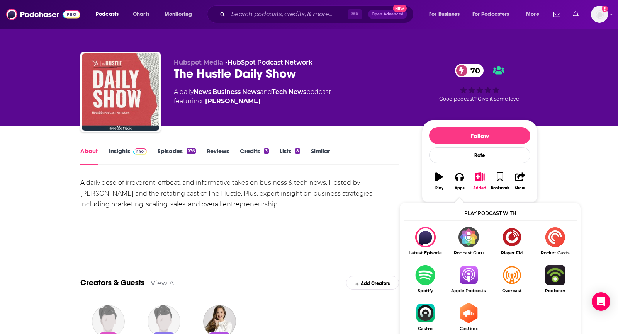
click at [469, 269] on img "Show Listen On dropdown" at bounding box center [468, 275] width 43 height 20
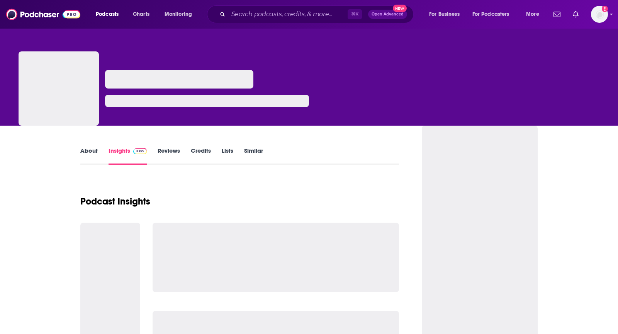
click at [93, 160] on link "About" at bounding box center [88, 156] width 17 height 18
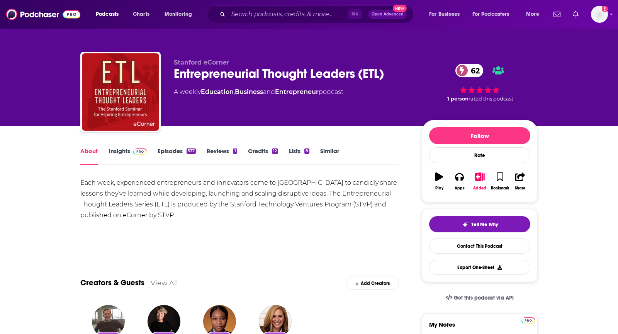
click at [129, 155] on link "Insights" at bounding box center [128, 156] width 38 height 18
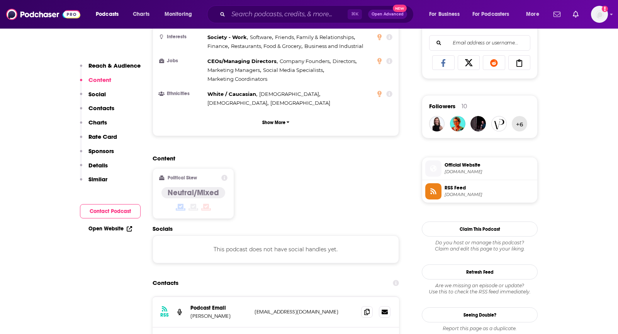
scroll to position [531, 0]
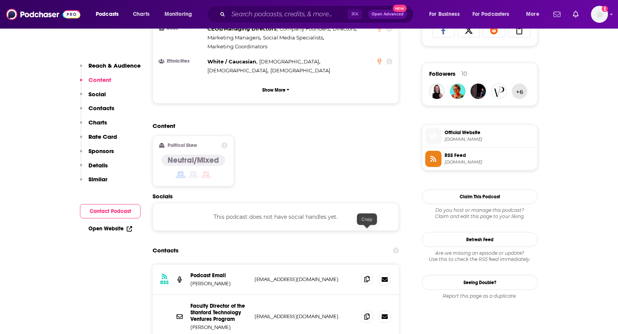
click at [368, 276] on icon at bounding box center [366, 279] width 5 height 6
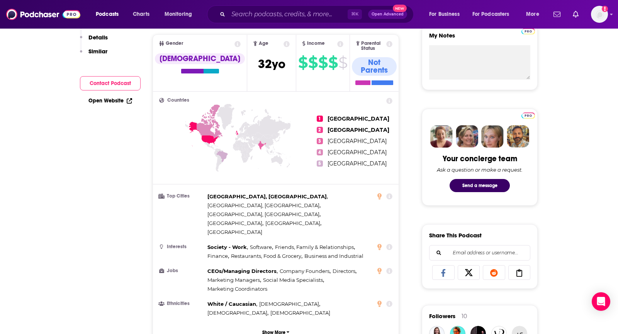
scroll to position [0, 0]
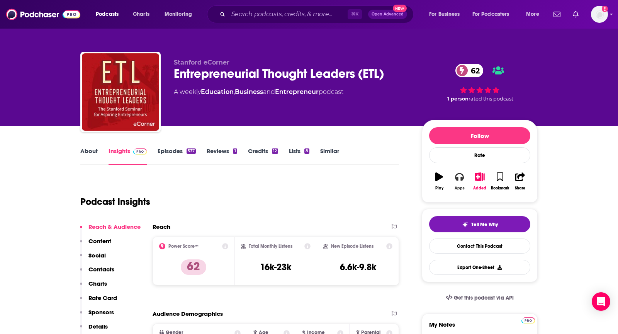
click at [461, 179] on icon "button" at bounding box center [459, 176] width 9 height 9
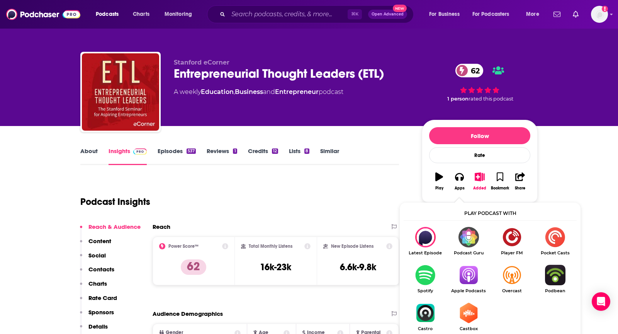
click at [477, 267] on img "Show Listen On dropdown" at bounding box center [468, 275] width 43 height 20
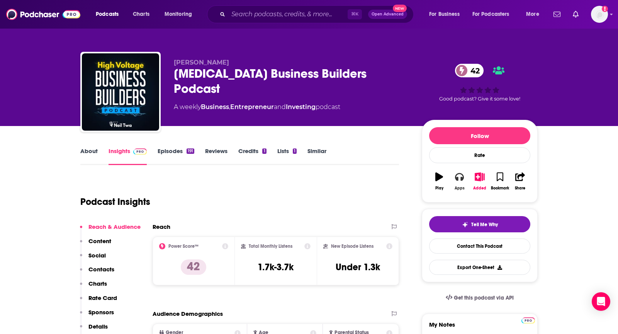
click at [458, 177] on icon "button" at bounding box center [459, 177] width 9 height 8
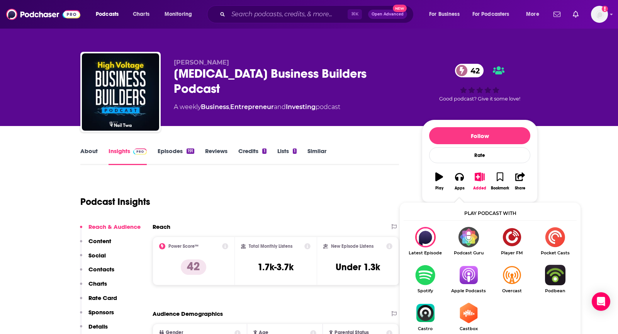
click at [466, 281] on img "Show Listen On dropdown" at bounding box center [468, 275] width 43 height 20
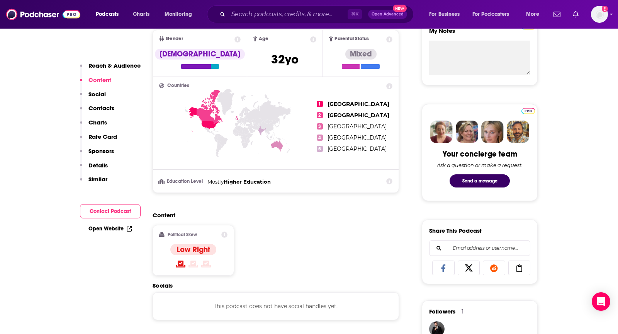
scroll to position [422, 0]
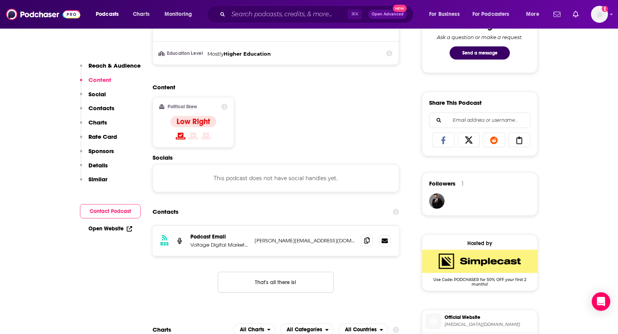
click at [364, 237] on icon at bounding box center [366, 240] width 5 height 6
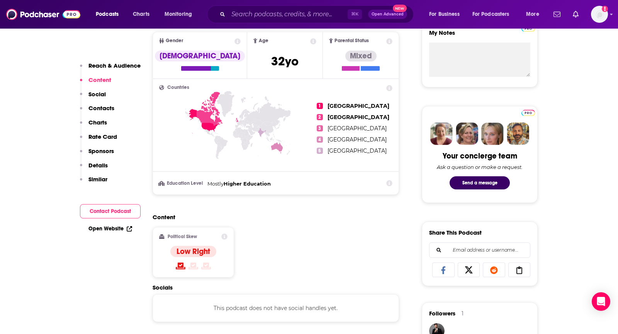
scroll to position [160, 0]
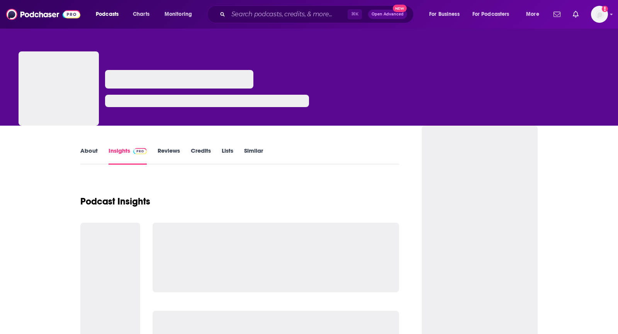
click at [88, 152] on link "About" at bounding box center [88, 156] width 17 height 18
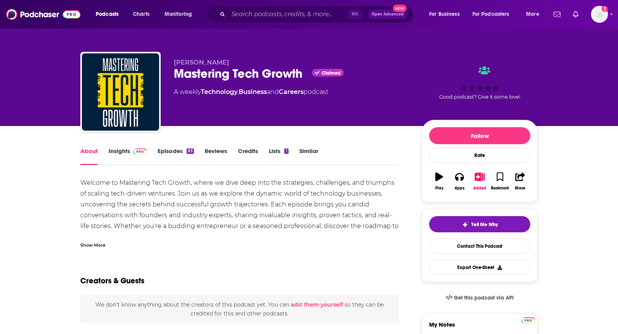
click at [123, 153] on link "Insights" at bounding box center [128, 156] width 38 height 18
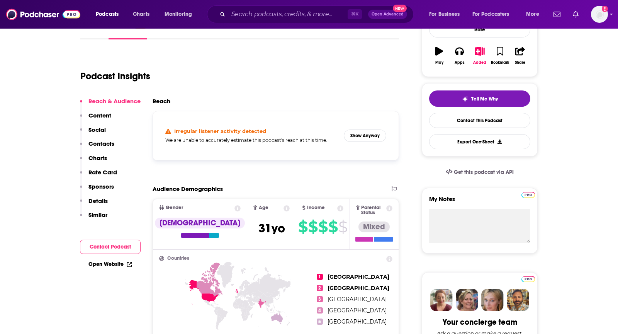
scroll to position [106, 0]
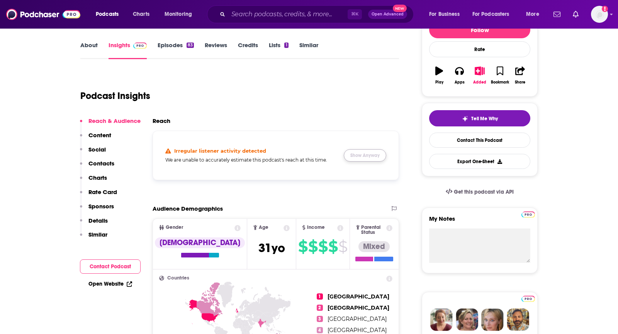
click at [368, 157] on button "Show Anyway" at bounding box center [365, 155] width 43 height 12
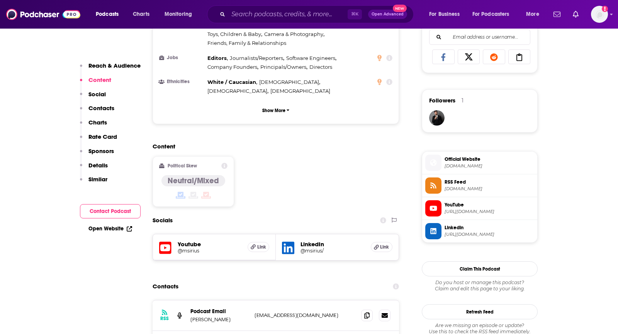
scroll to position [572, 0]
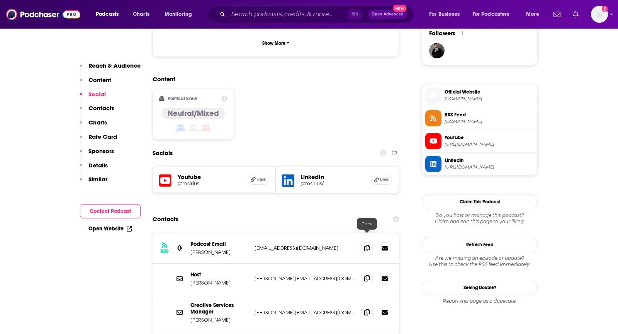
click at [366, 275] on icon at bounding box center [366, 278] width 5 height 6
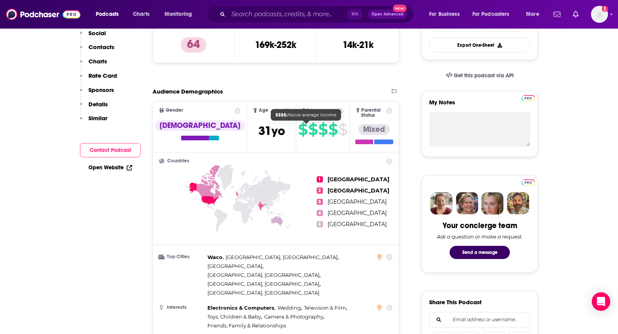
scroll to position [0, 0]
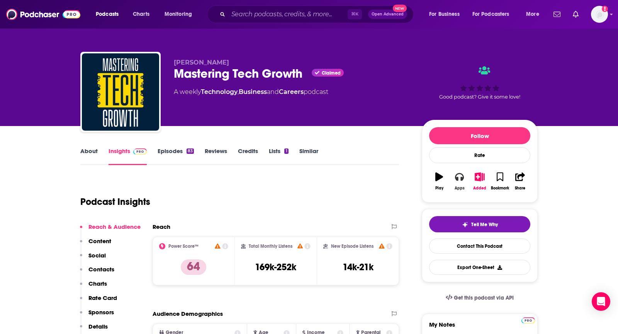
click at [458, 186] on div "Apps" at bounding box center [460, 188] width 10 height 5
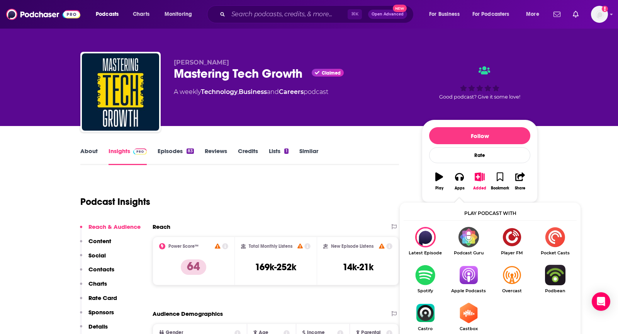
click at [465, 278] on img "Show Listen On dropdown" at bounding box center [468, 275] width 43 height 20
